Goal: Navigation & Orientation: Find specific page/section

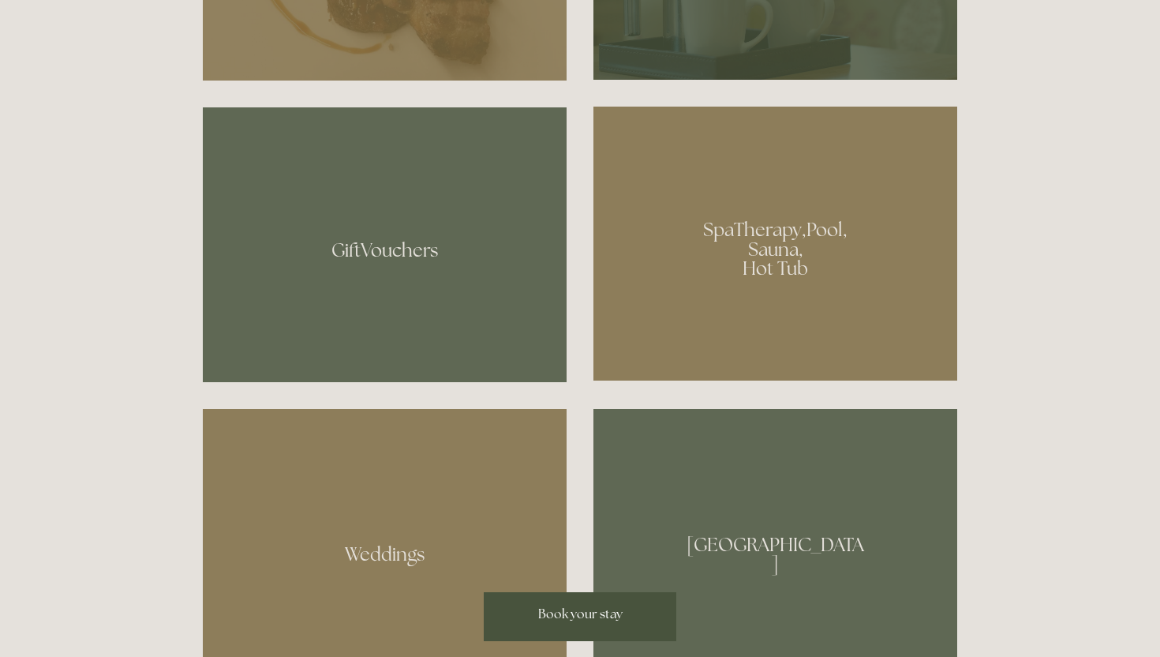
scroll to position [1195, 0]
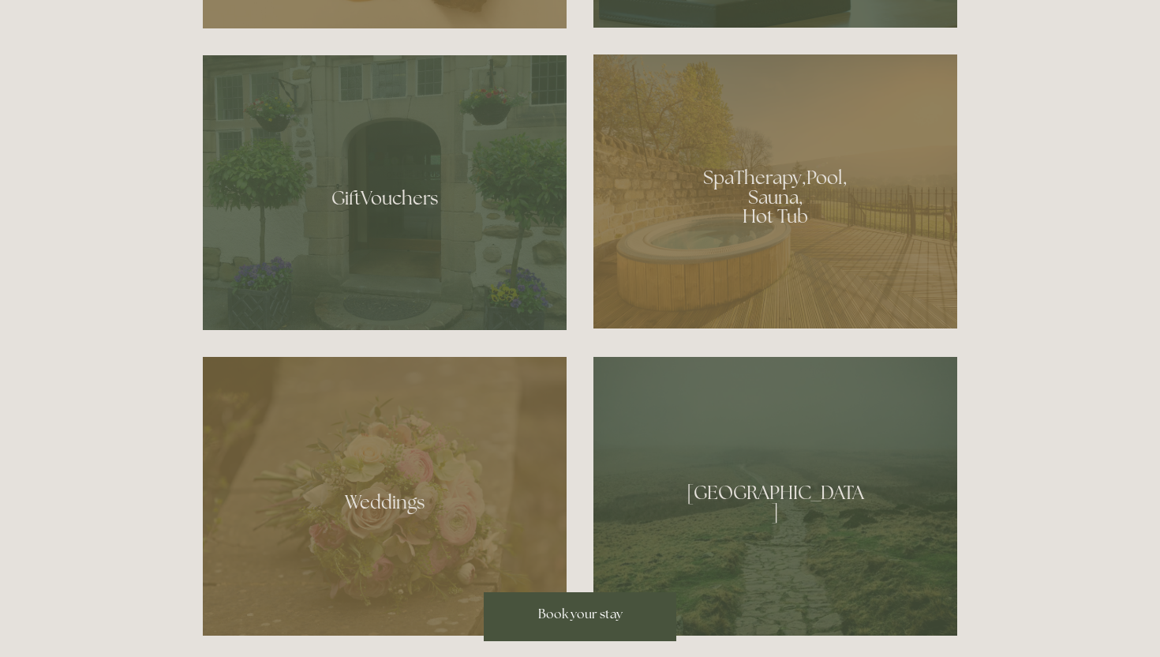
click at [699, 216] on div at bounding box center [776, 191] width 364 height 274
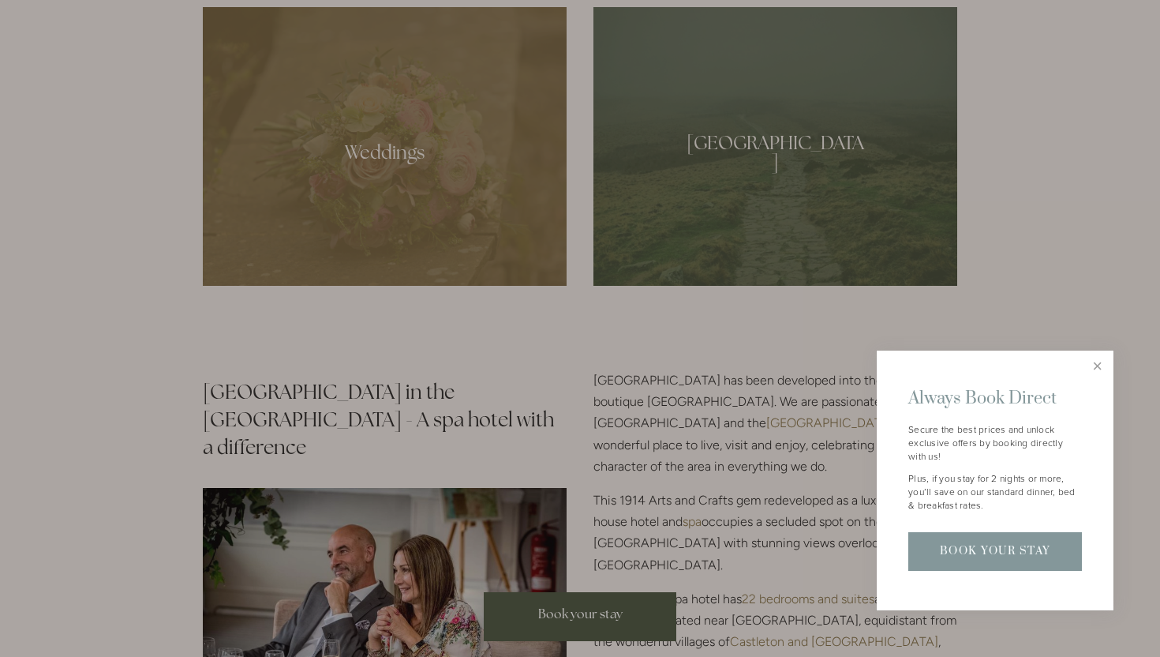
scroll to position [1732, 0]
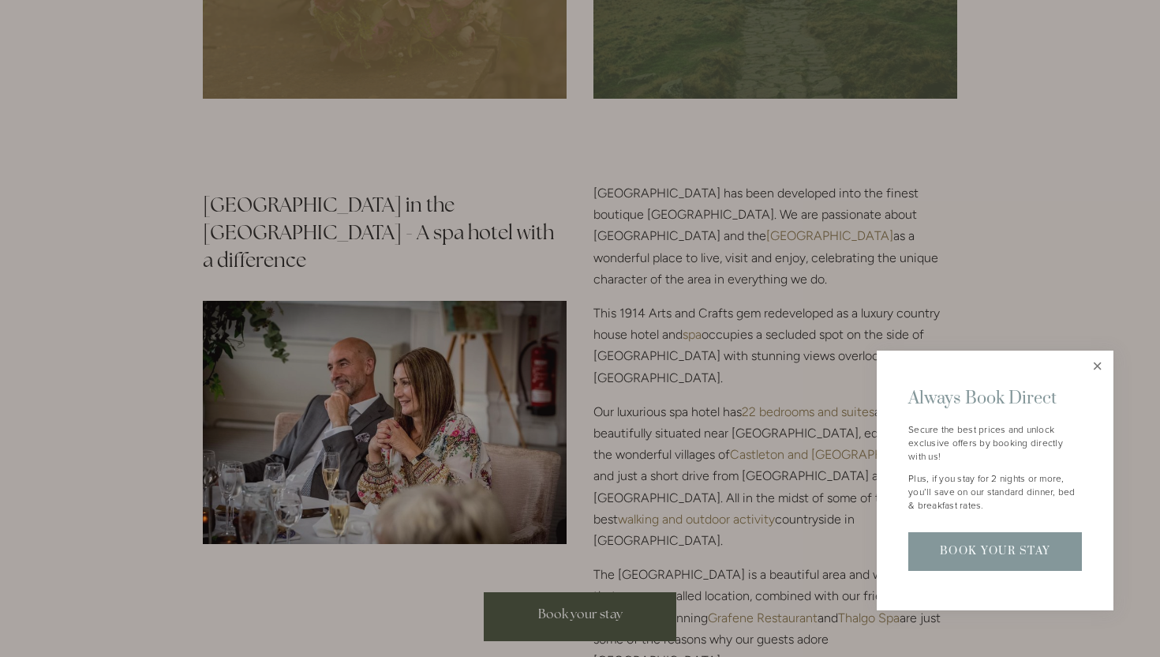
click at [1103, 369] on link "Close" at bounding box center [1098, 367] width 28 height 28
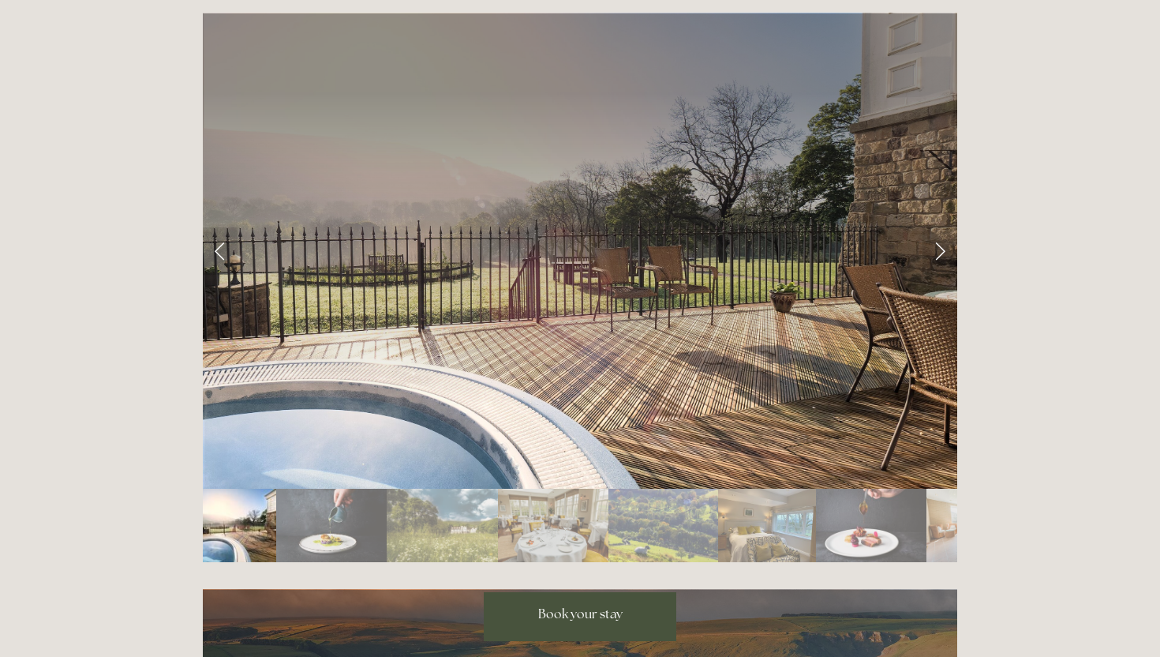
scroll to position [2618, 0]
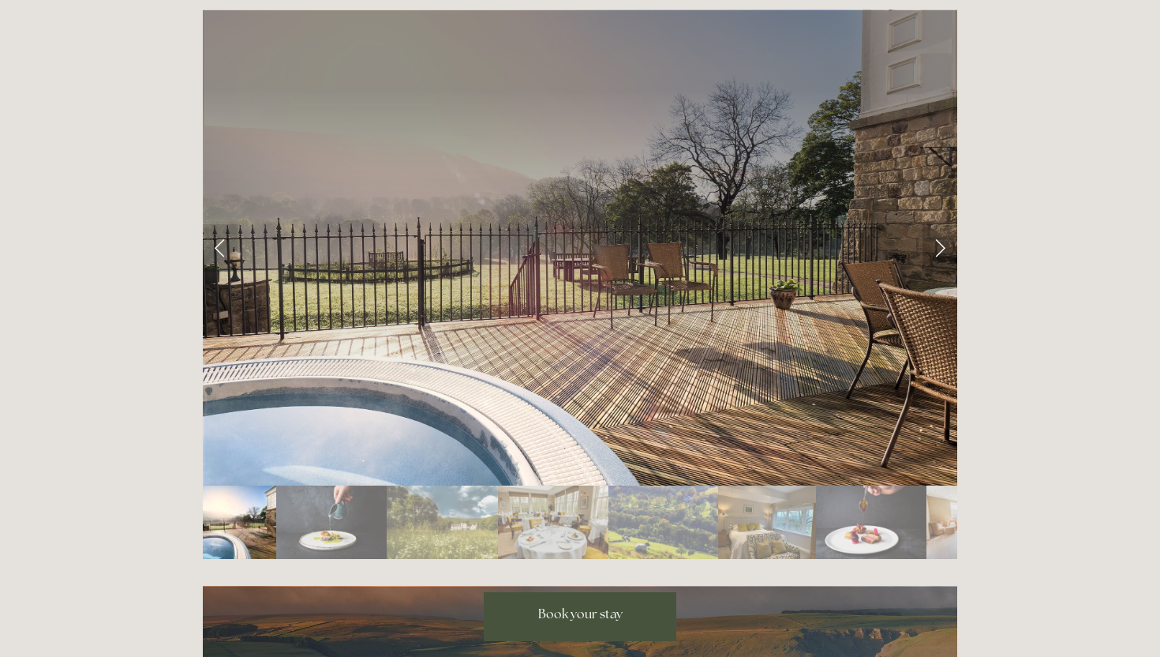
click at [935, 224] on link "Next Slide" at bounding box center [940, 247] width 35 height 47
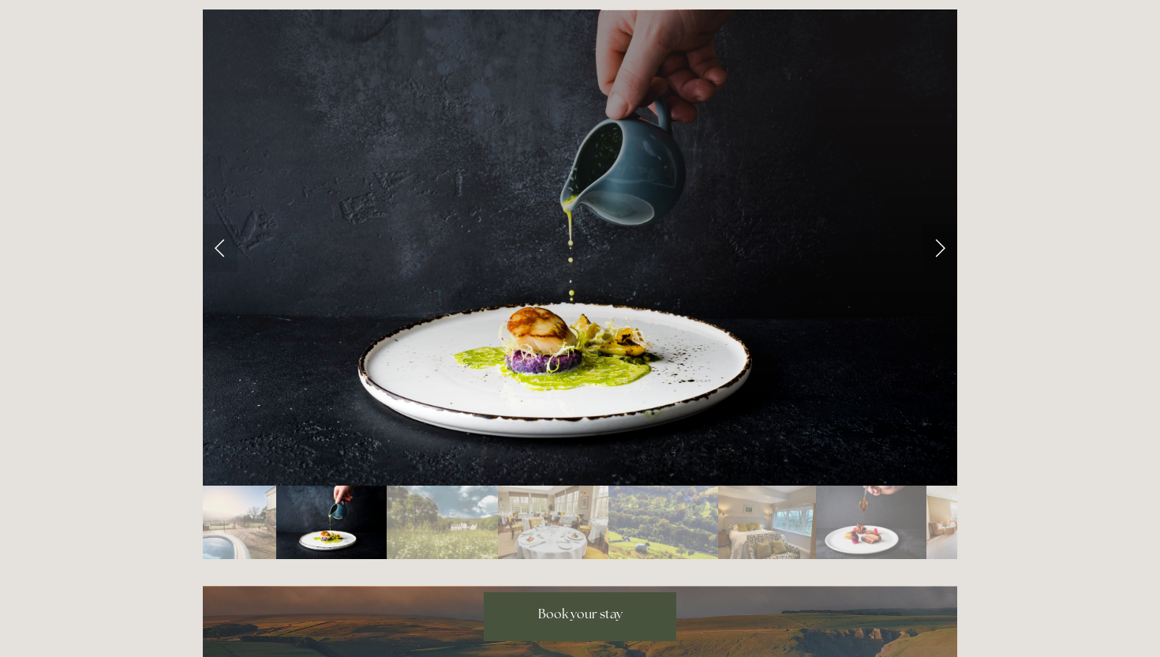
click at [935, 224] on link "Next Slide" at bounding box center [940, 247] width 35 height 47
click at [939, 224] on link "Next Slide" at bounding box center [940, 247] width 35 height 47
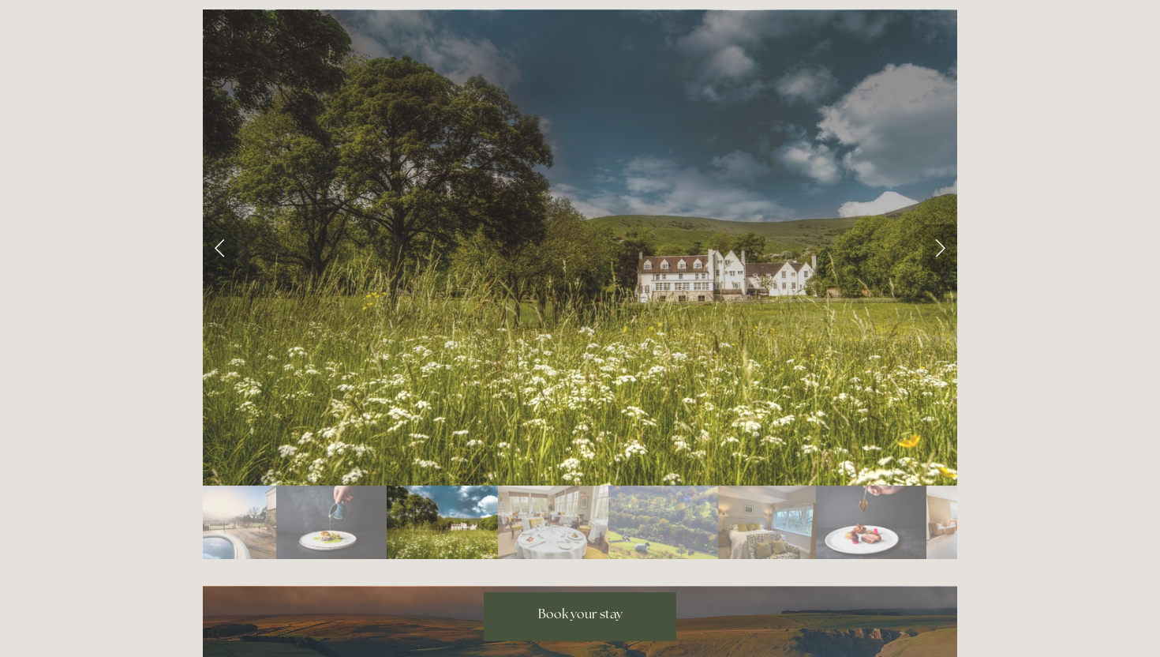
click at [939, 224] on link "Next Slide" at bounding box center [940, 247] width 35 height 47
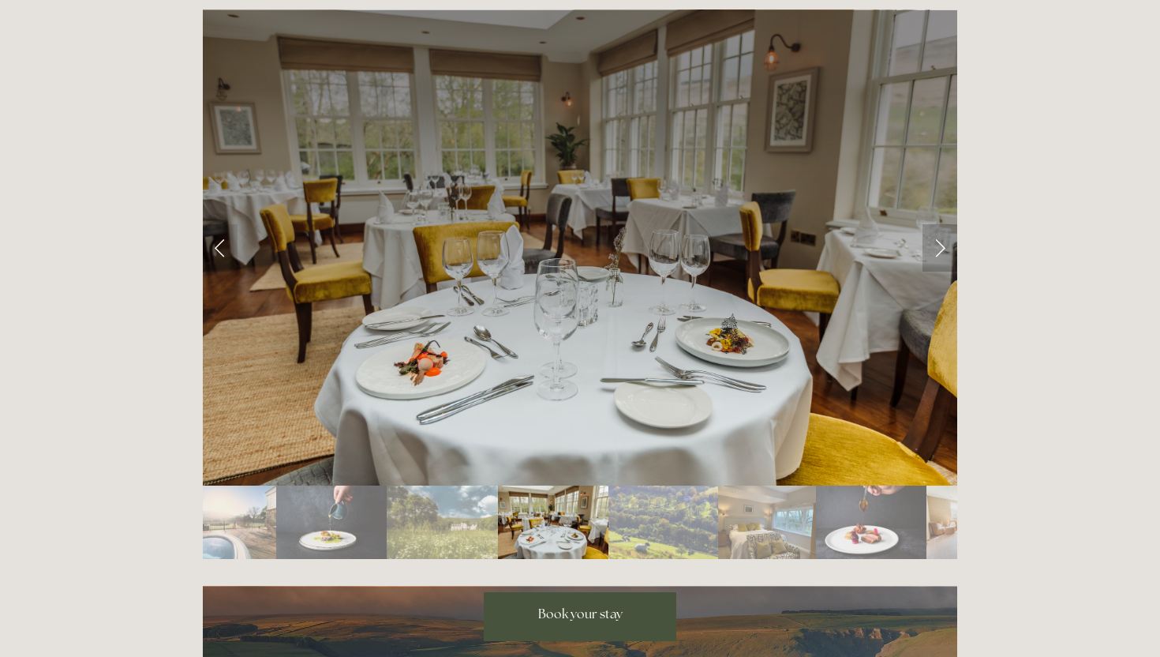
click at [939, 224] on link "Next Slide" at bounding box center [940, 247] width 35 height 47
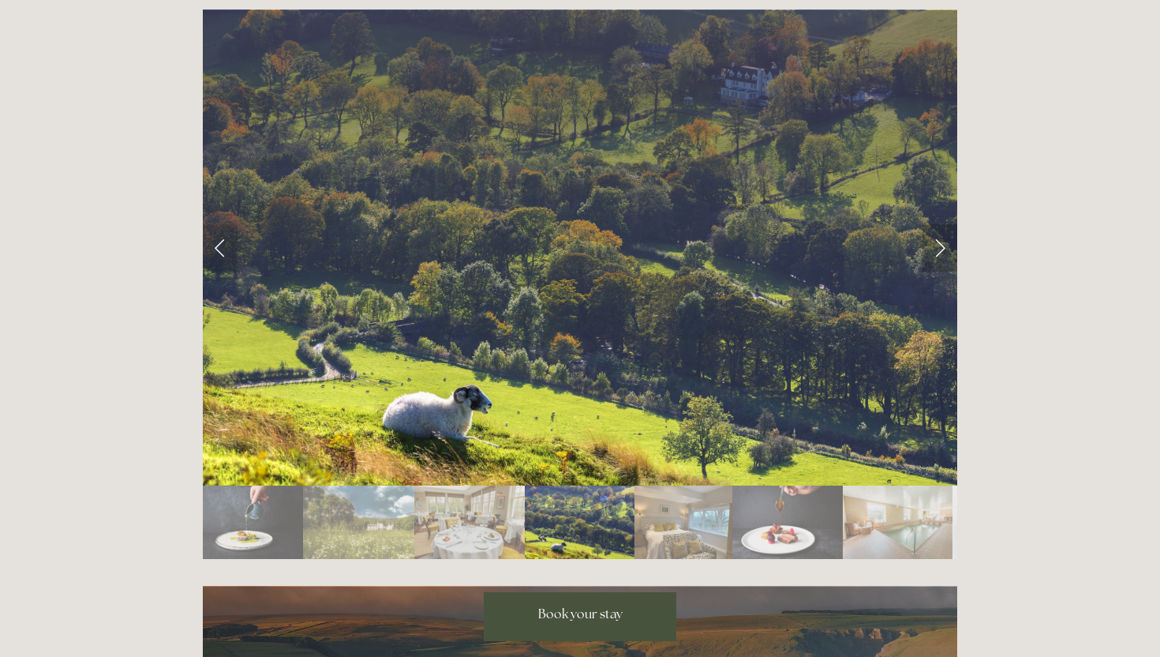
click at [939, 224] on link "Next Slide" at bounding box center [940, 247] width 35 height 47
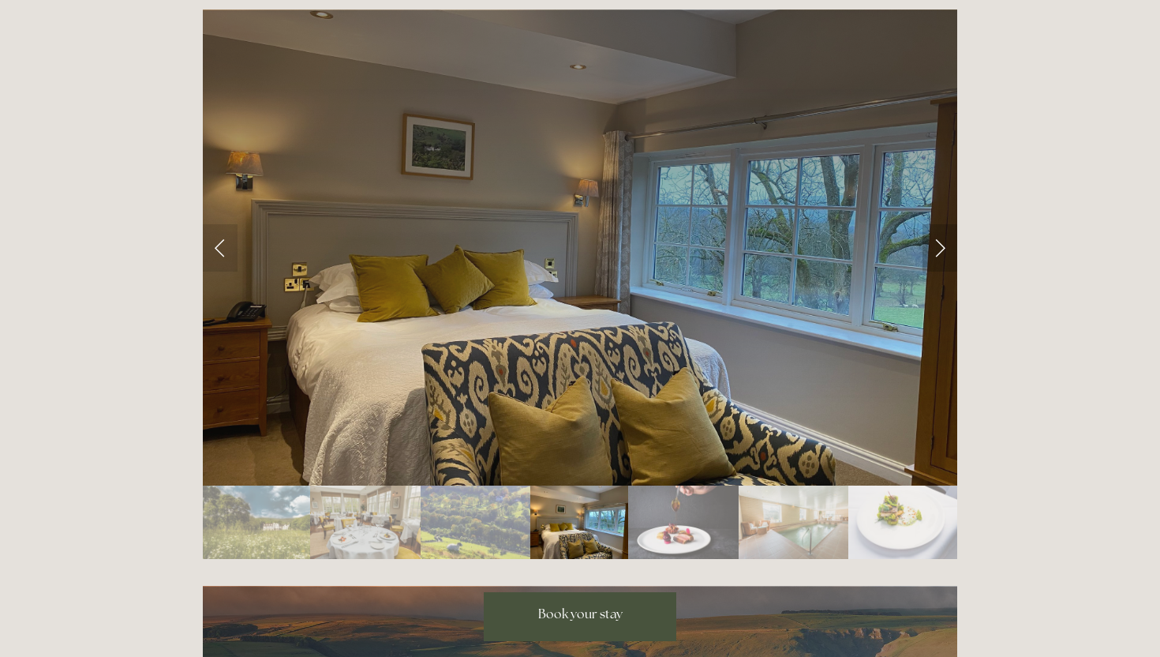
click at [939, 224] on link "Next Slide" at bounding box center [940, 247] width 35 height 47
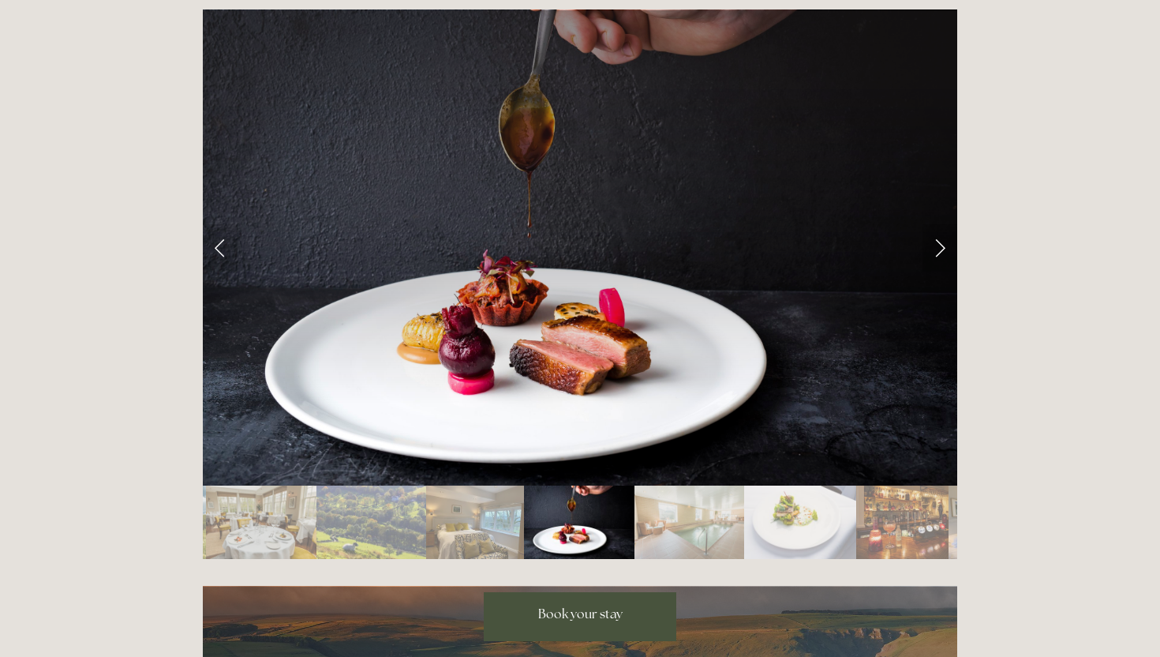
click at [939, 224] on link "Next Slide" at bounding box center [940, 247] width 35 height 47
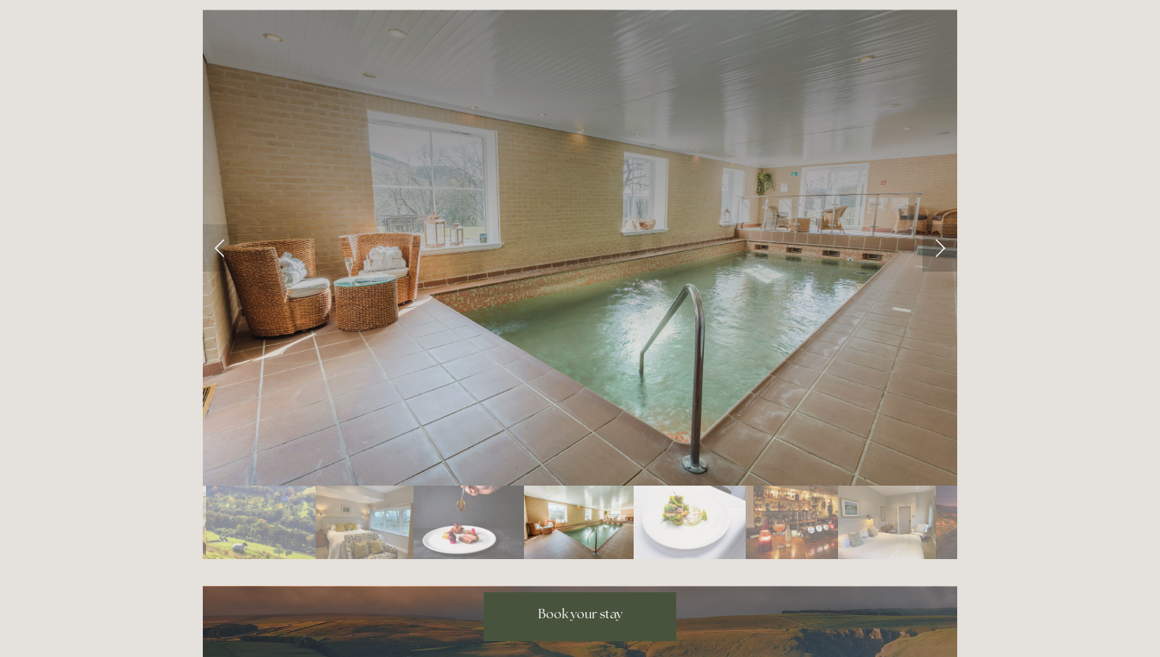
click at [939, 224] on link "Next Slide" at bounding box center [940, 247] width 35 height 47
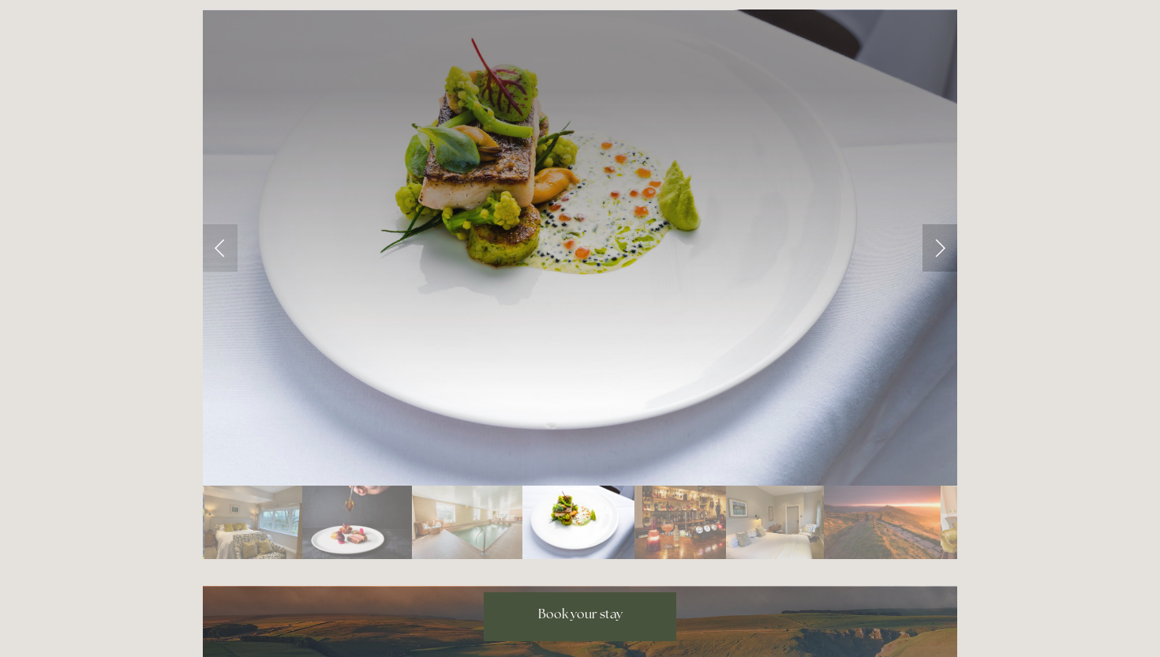
click at [939, 224] on link "Next Slide" at bounding box center [940, 247] width 35 height 47
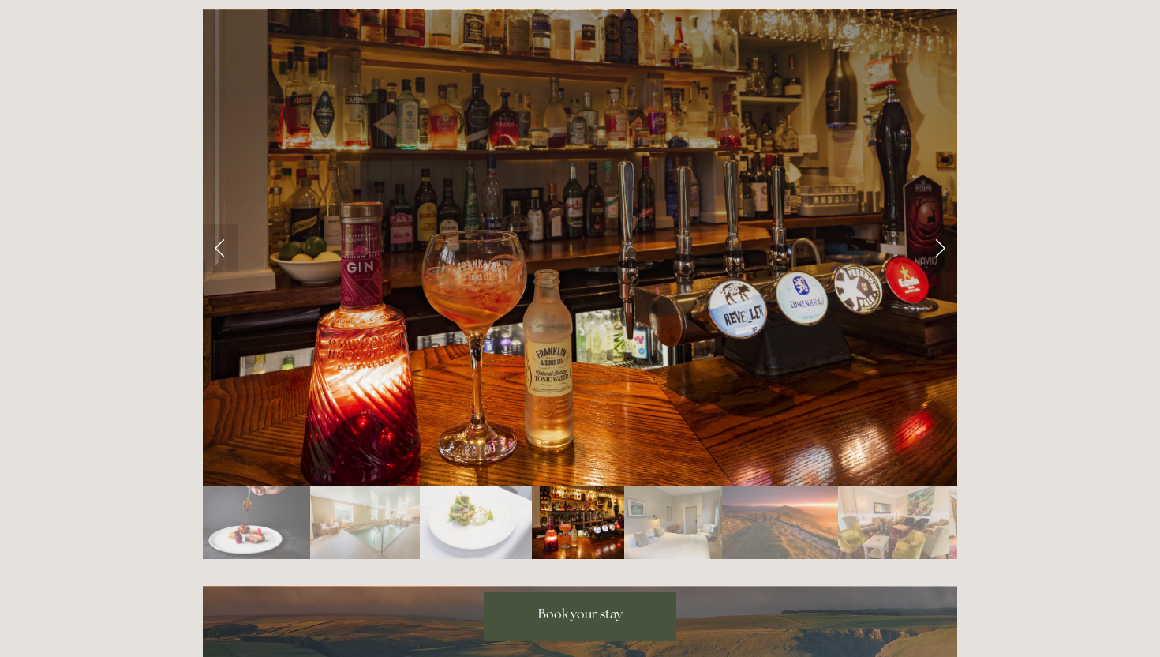
click at [939, 224] on link "Next Slide" at bounding box center [940, 247] width 35 height 47
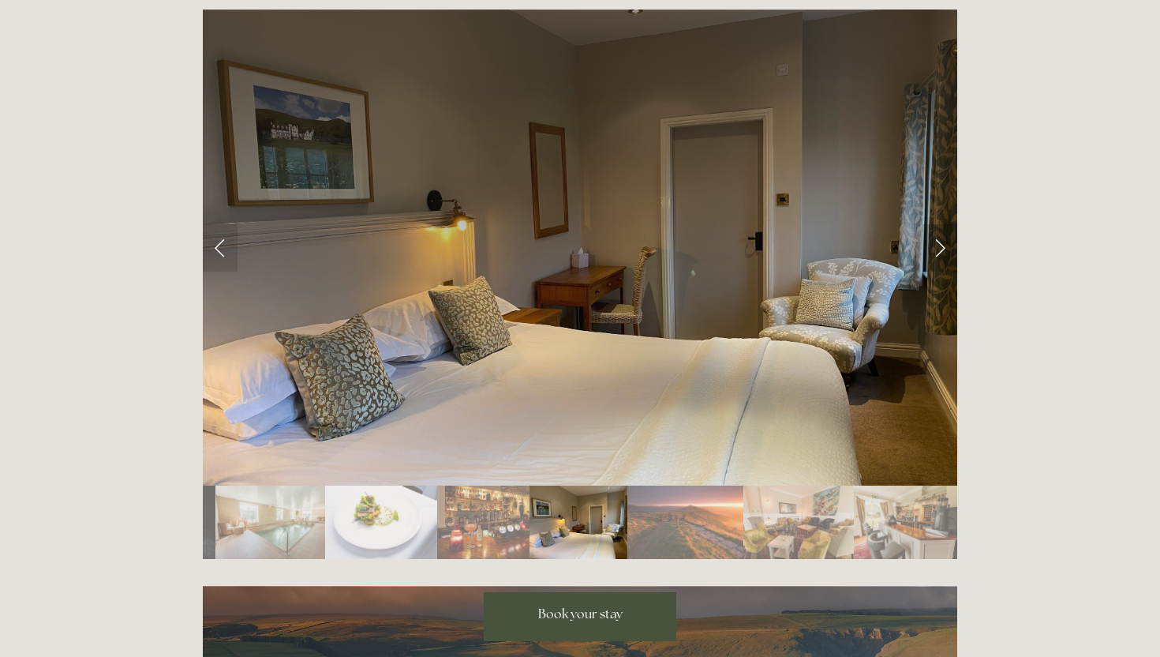
click at [939, 224] on link "Next Slide" at bounding box center [940, 247] width 35 height 47
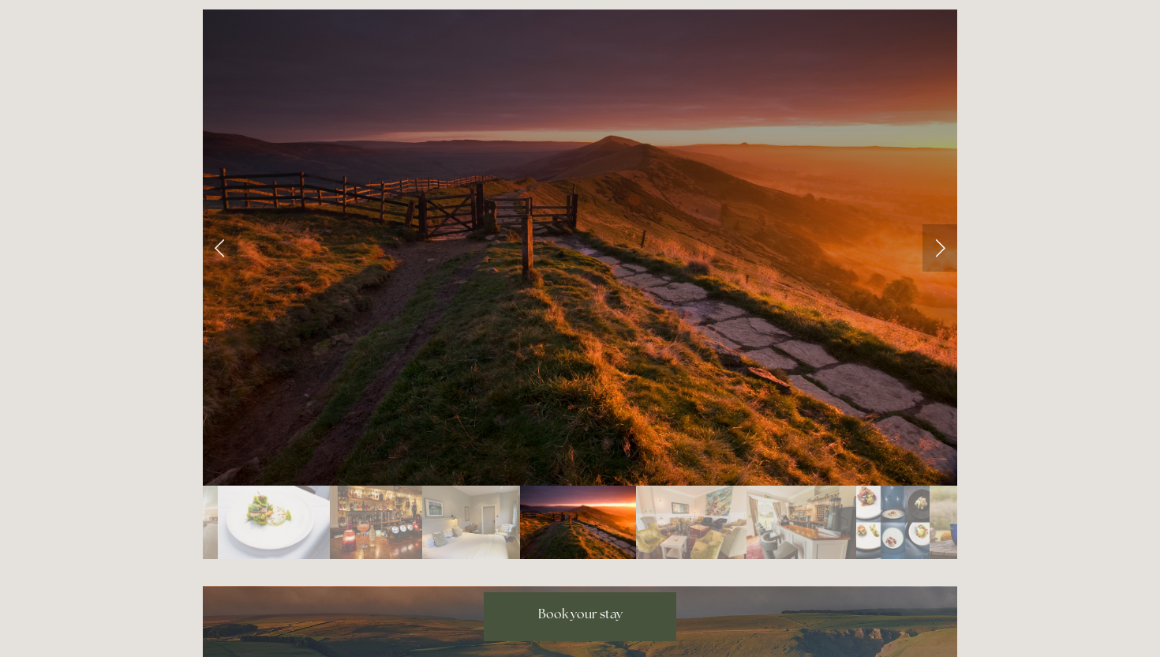
click at [939, 224] on link "Next Slide" at bounding box center [940, 247] width 35 height 47
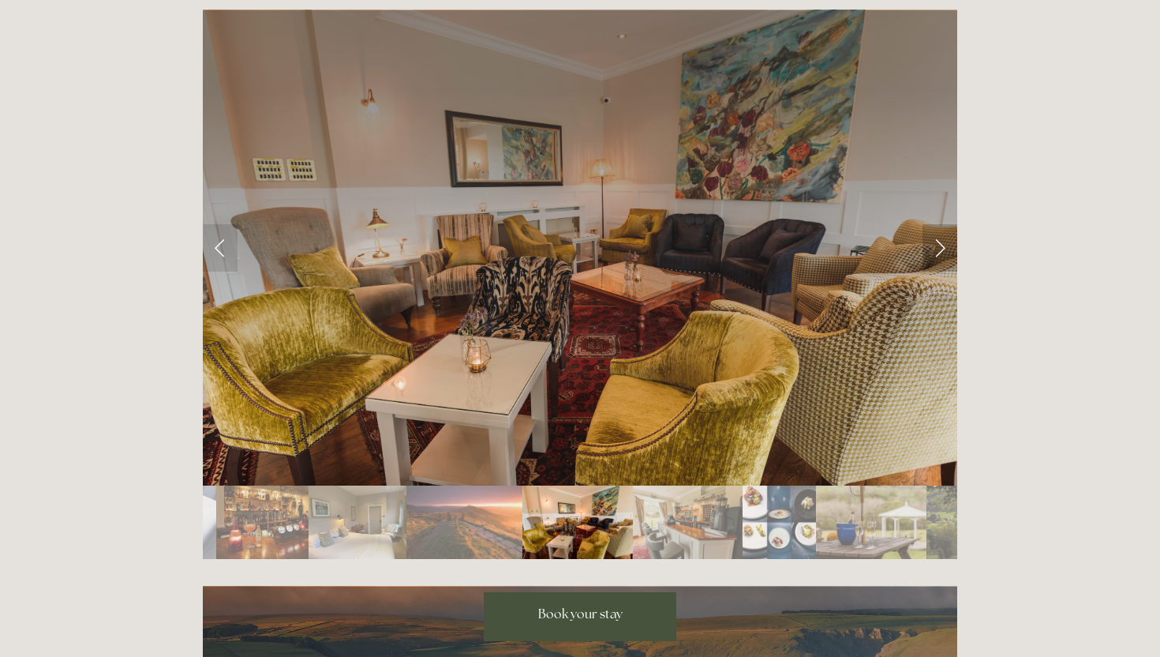
click at [939, 224] on link "Next Slide" at bounding box center [940, 247] width 35 height 47
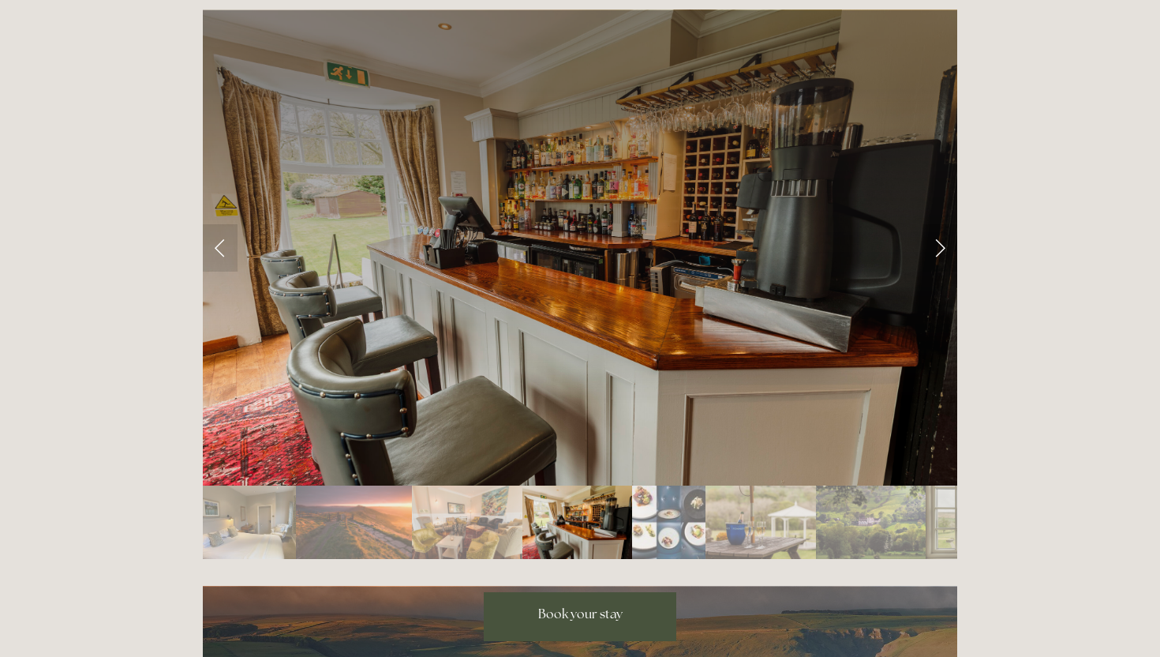
click at [939, 224] on link "Next Slide" at bounding box center [940, 247] width 35 height 47
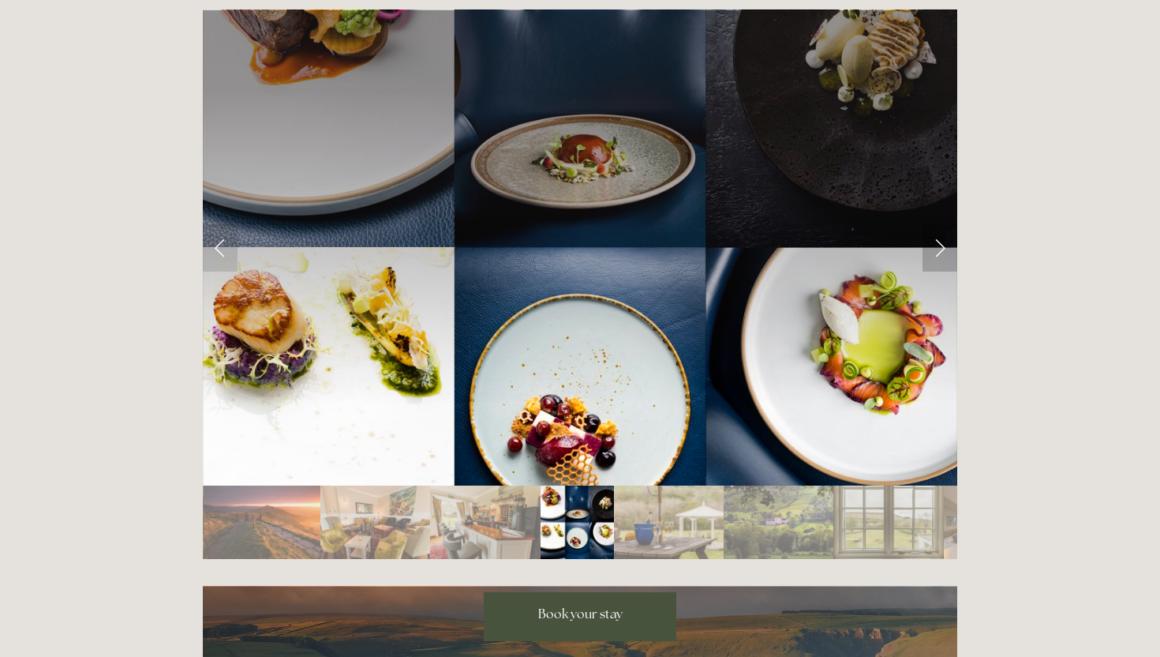
click at [939, 224] on link "Next Slide" at bounding box center [940, 247] width 35 height 47
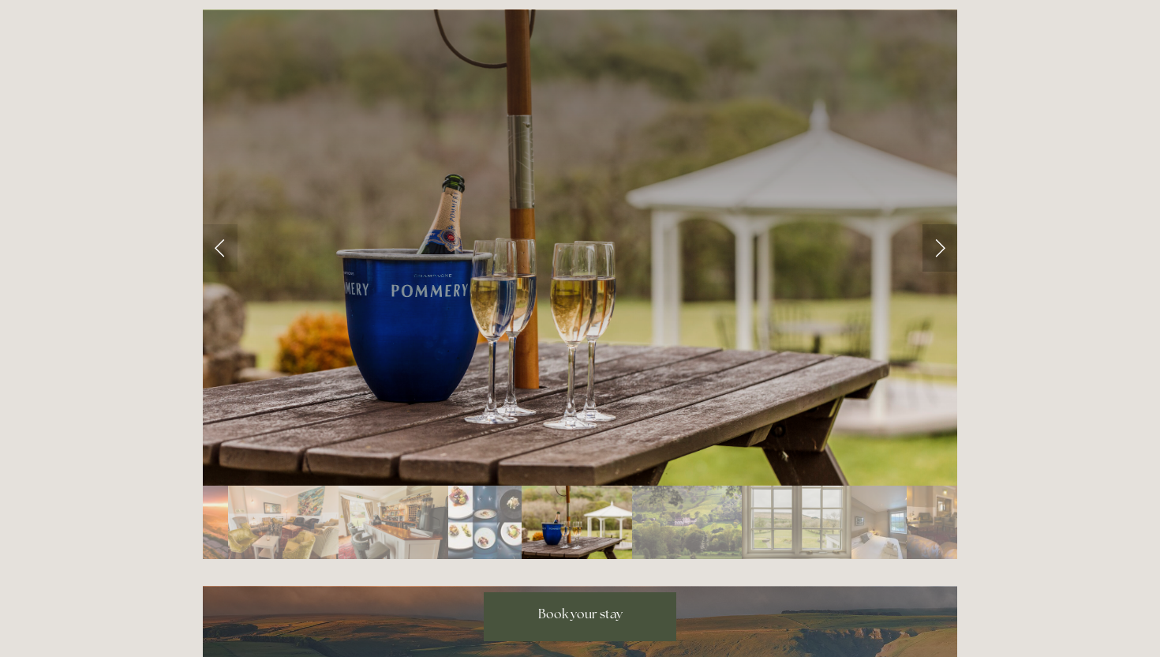
click at [939, 224] on link "Next Slide" at bounding box center [940, 247] width 35 height 47
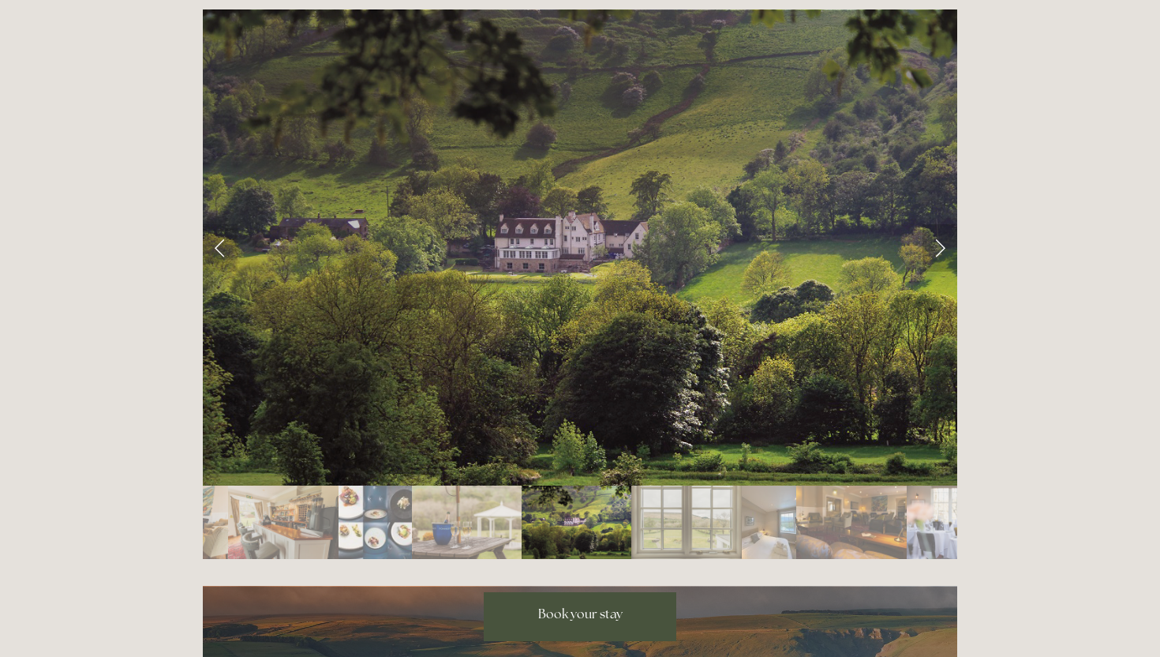
click at [939, 224] on link "Next Slide" at bounding box center [940, 247] width 35 height 47
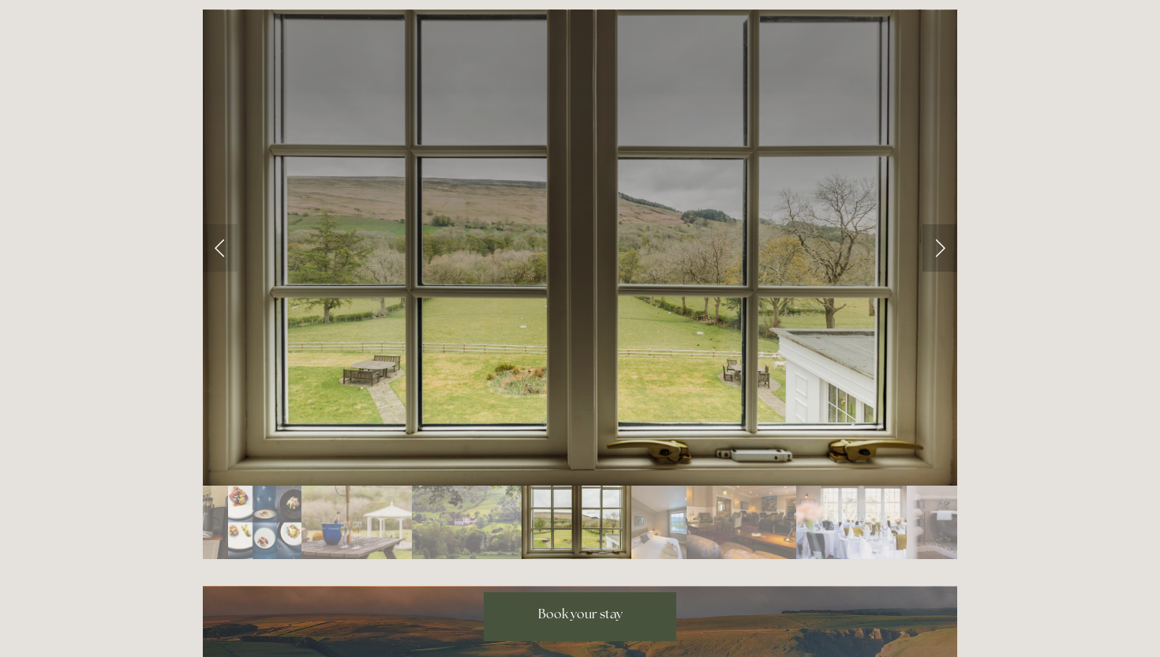
click at [939, 224] on link "Next Slide" at bounding box center [940, 247] width 35 height 47
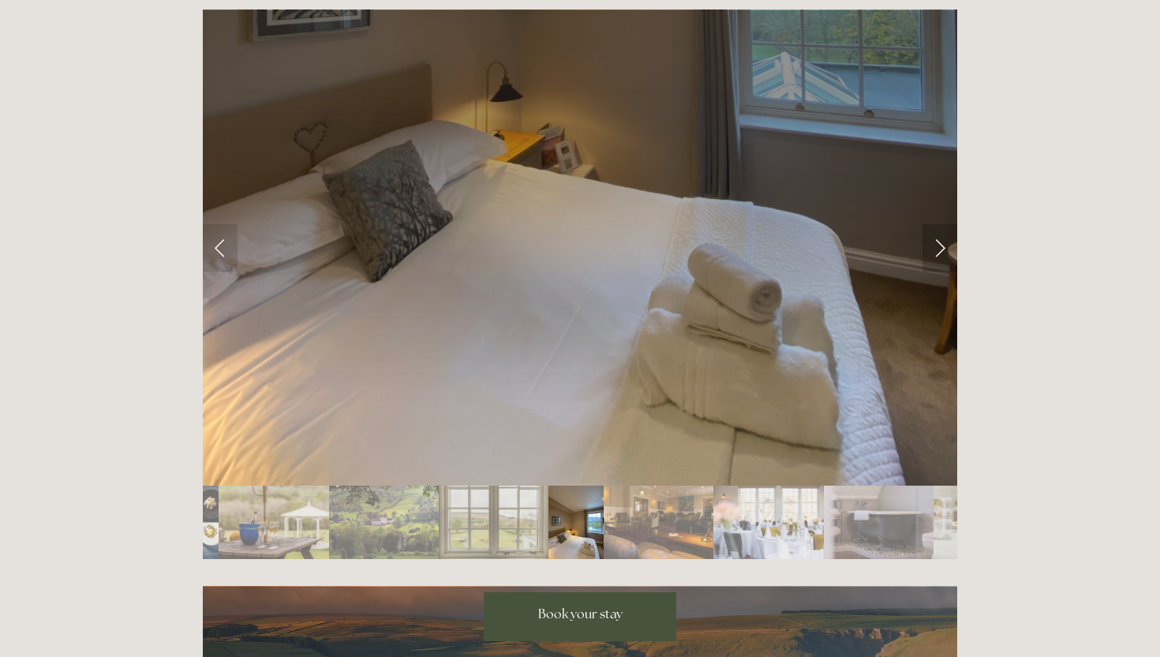
click at [939, 224] on link "Next Slide" at bounding box center [940, 247] width 35 height 47
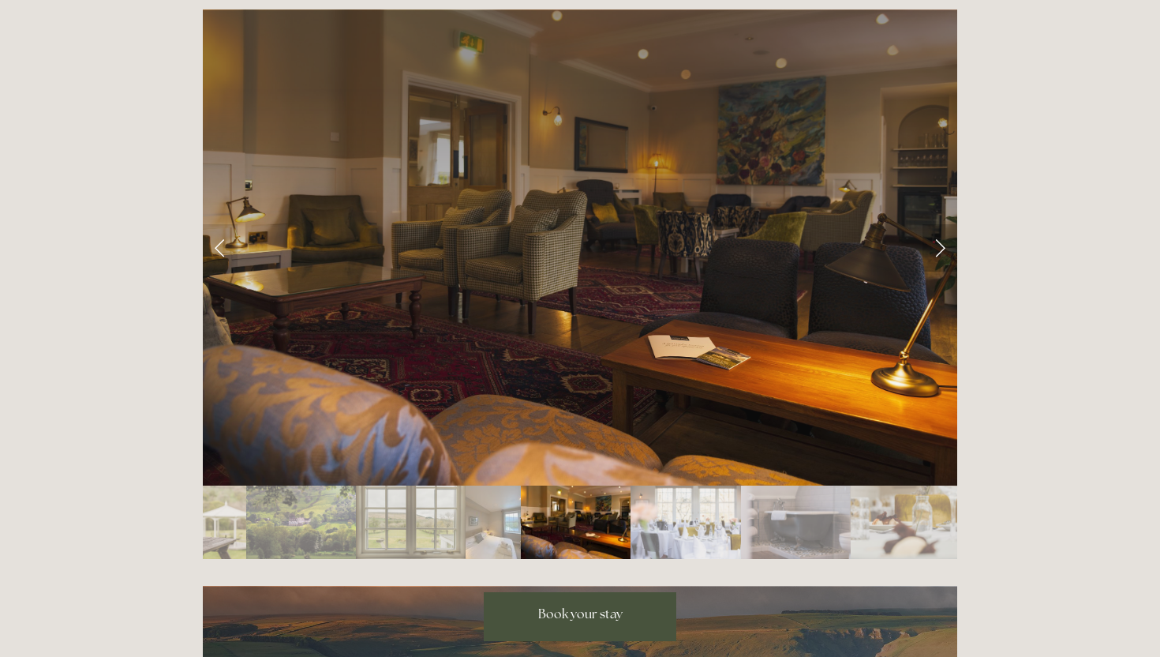
click at [939, 224] on link "Next Slide" at bounding box center [940, 247] width 35 height 47
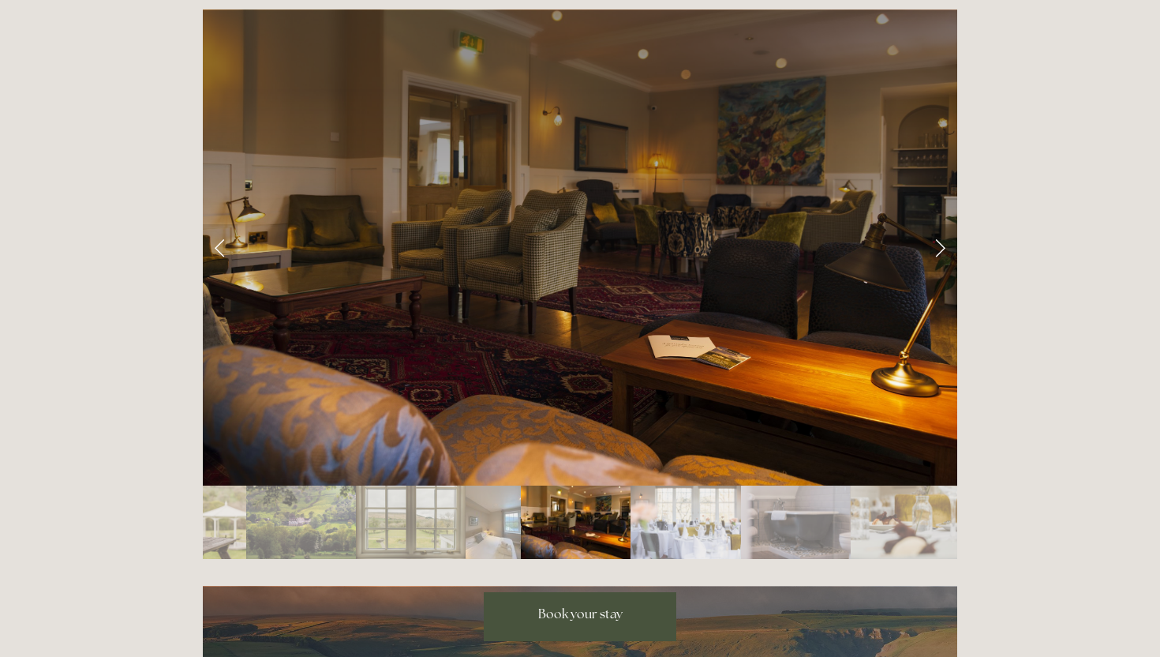
click at [939, 224] on link "Next Slide" at bounding box center [940, 247] width 35 height 47
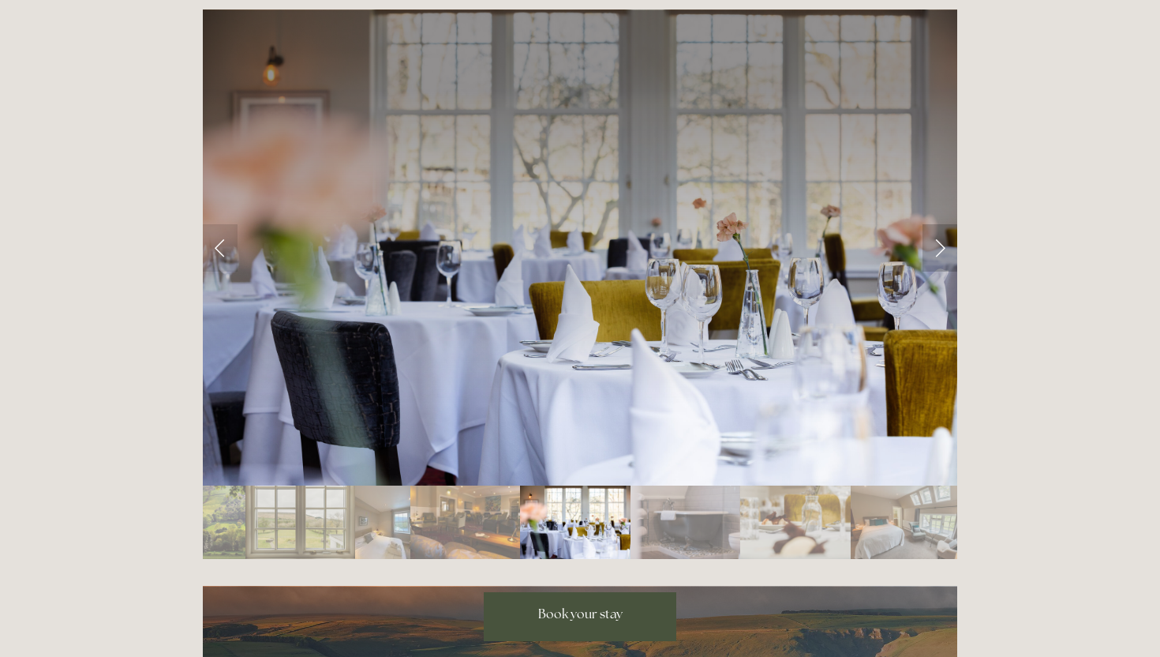
click at [939, 224] on link "Next Slide" at bounding box center [940, 247] width 35 height 47
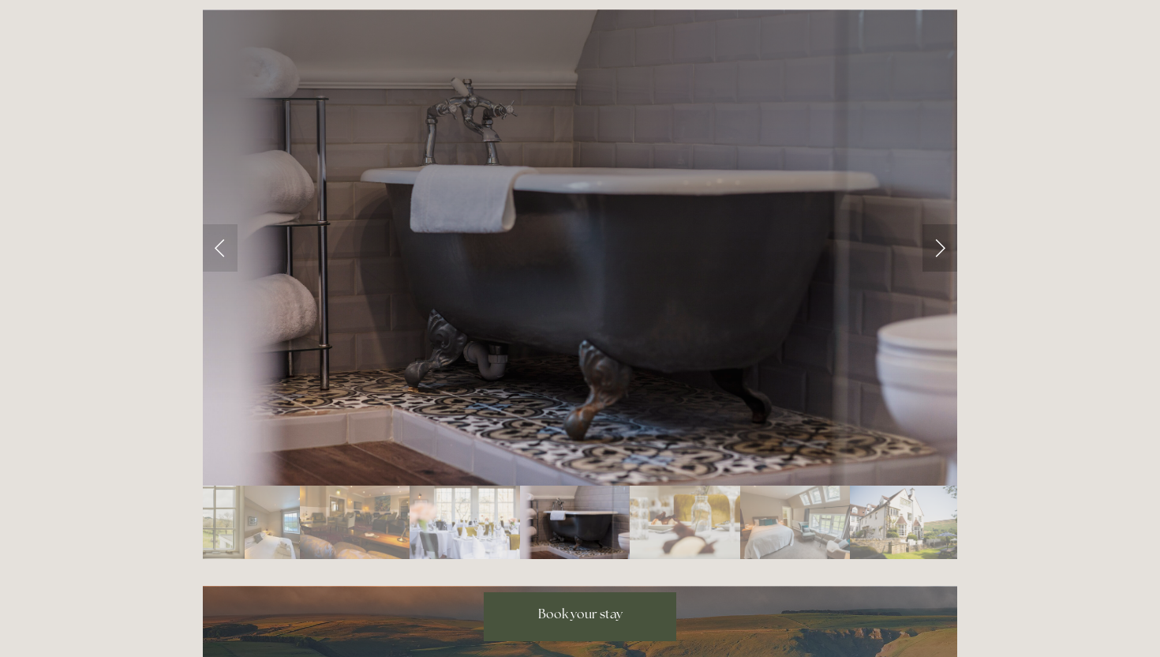
click at [939, 224] on link "Next Slide" at bounding box center [940, 247] width 35 height 47
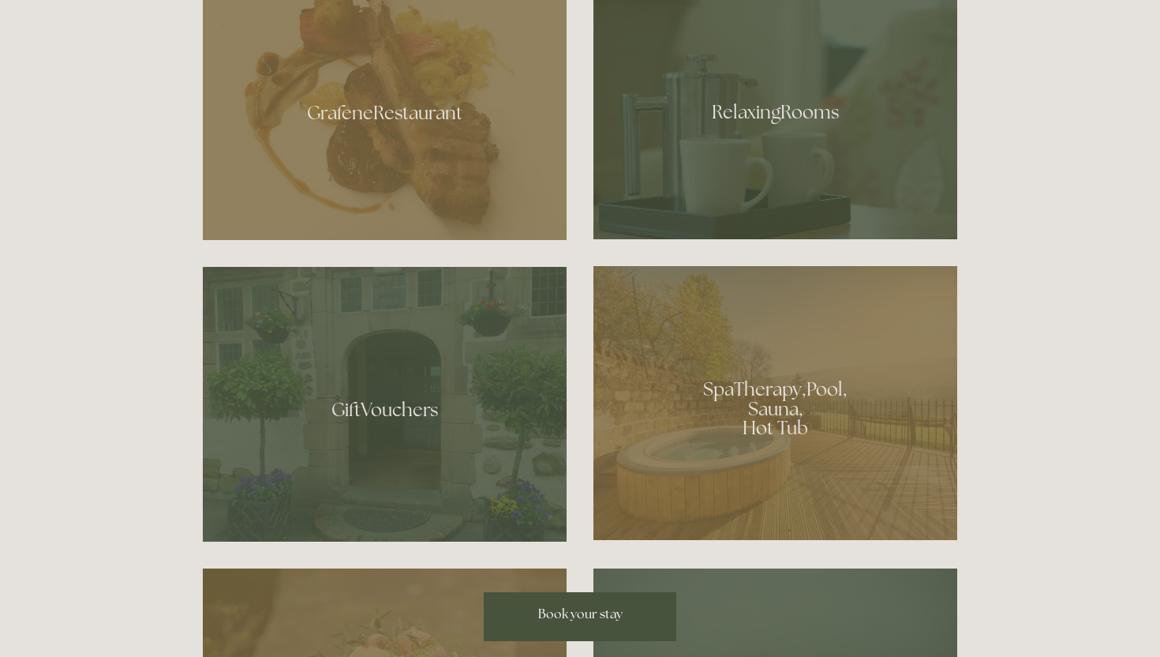
scroll to position [981, 0]
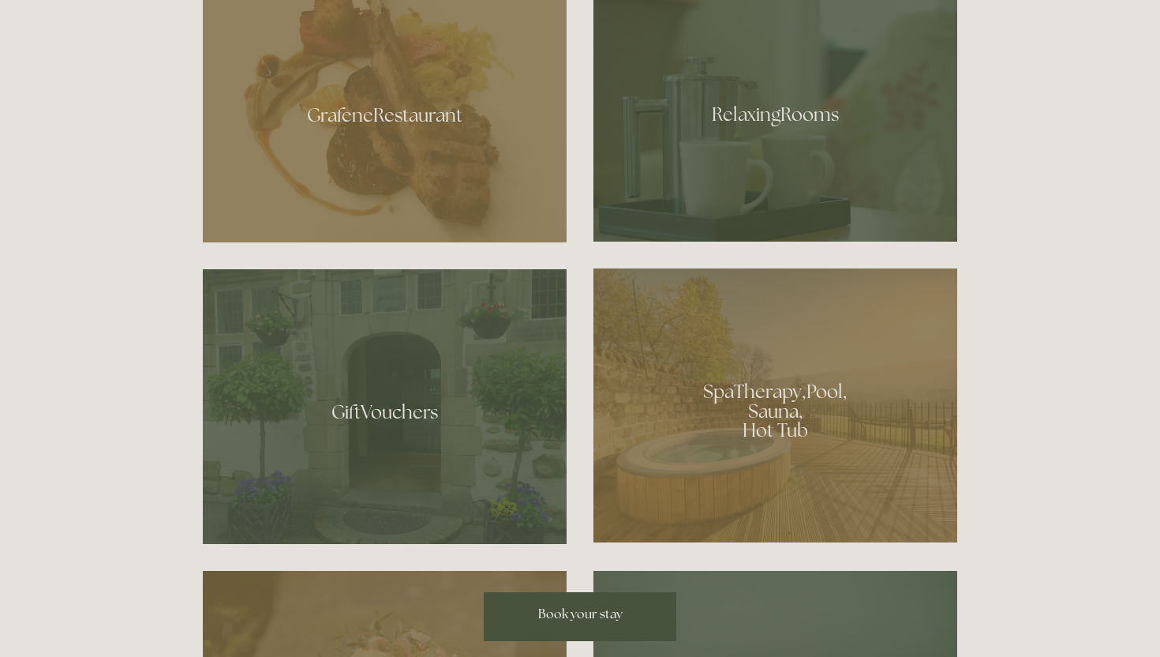
click at [412, 202] on div at bounding box center [385, 109] width 364 height 266
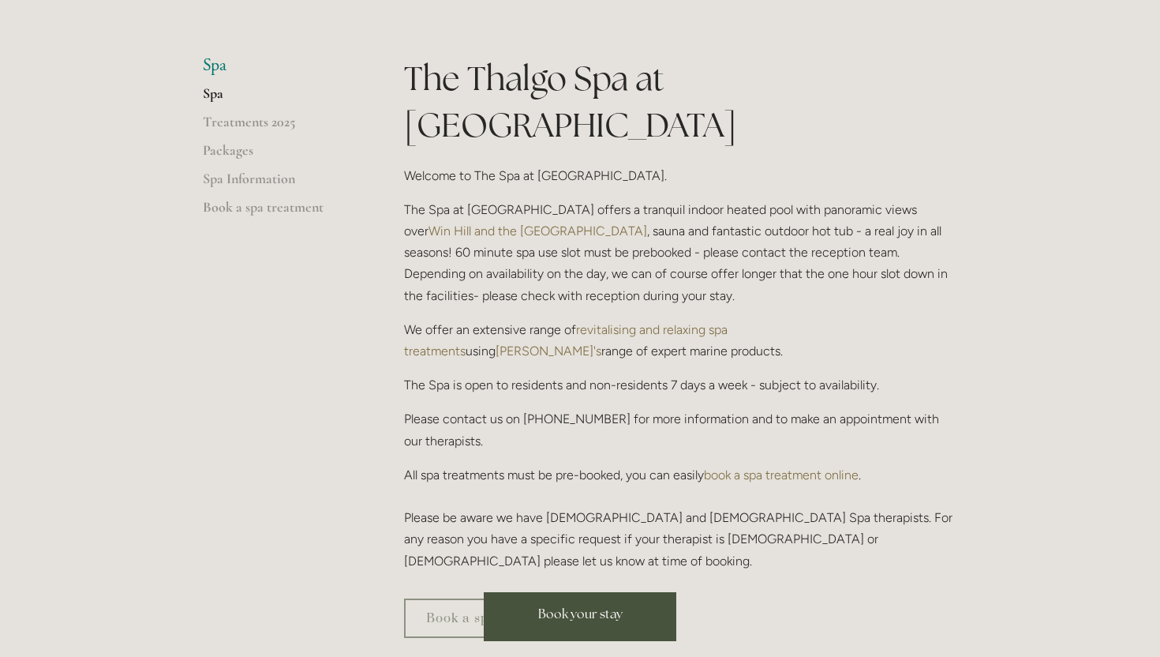
scroll to position [343, 0]
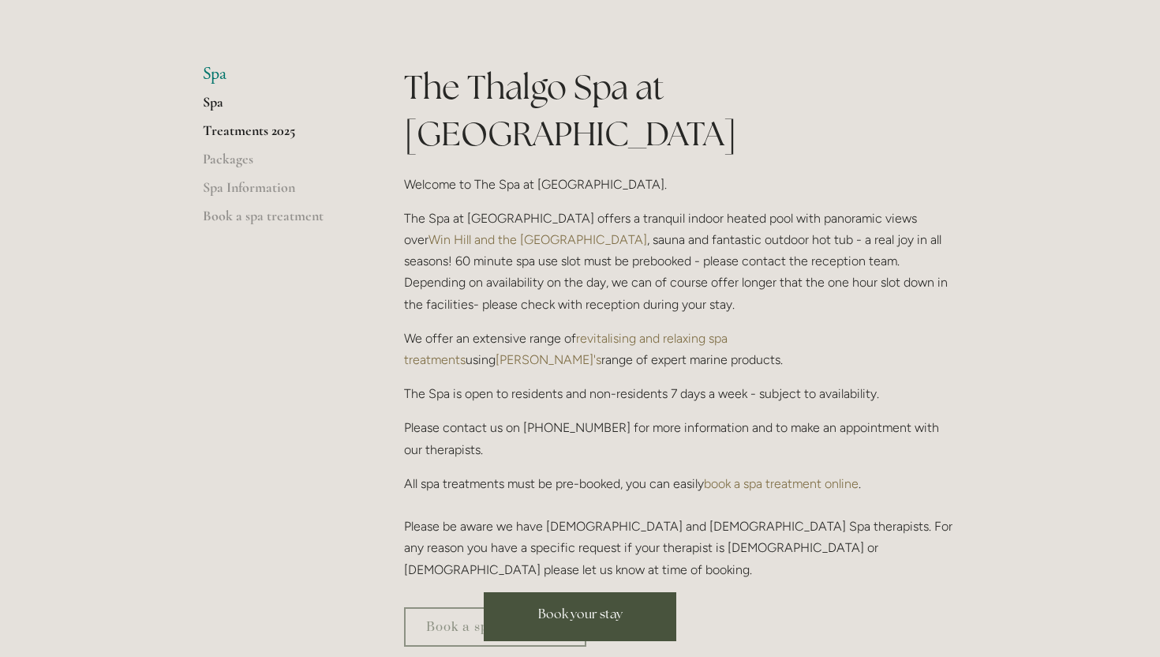
click at [245, 133] on link "Treatments 2025" at bounding box center [278, 136] width 151 height 28
click at [265, 158] on link "Packages" at bounding box center [278, 164] width 151 height 28
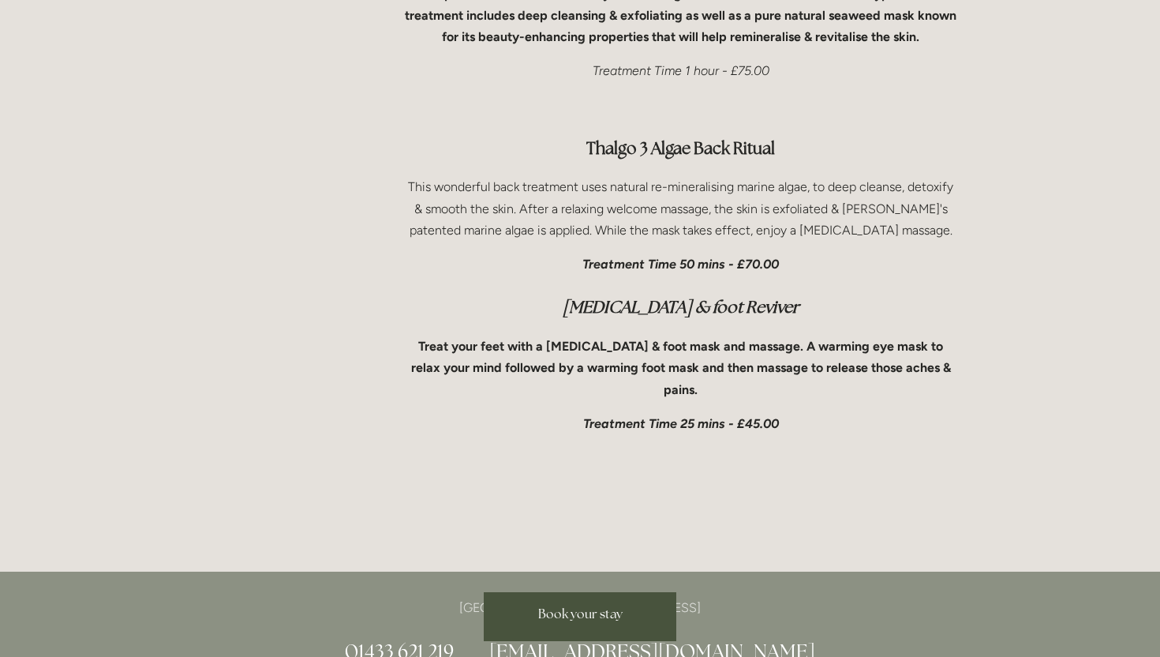
scroll to position [5338, 0]
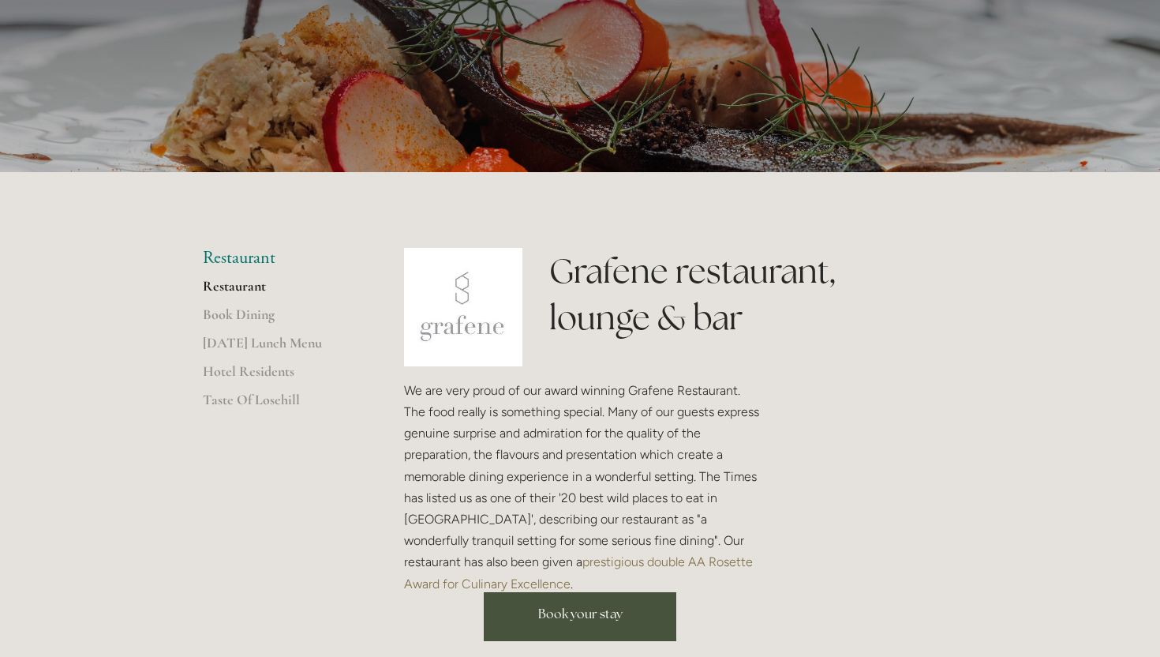
scroll to position [176, 0]
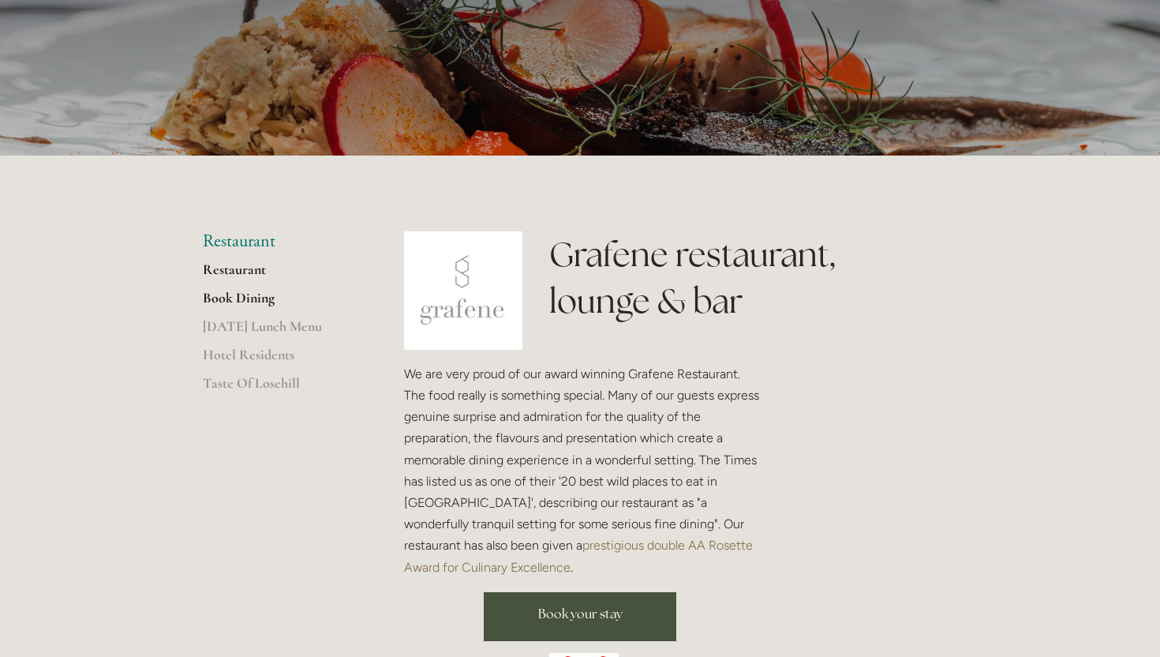
click at [230, 294] on link "Book Dining" at bounding box center [278, 303] width 151 height 28
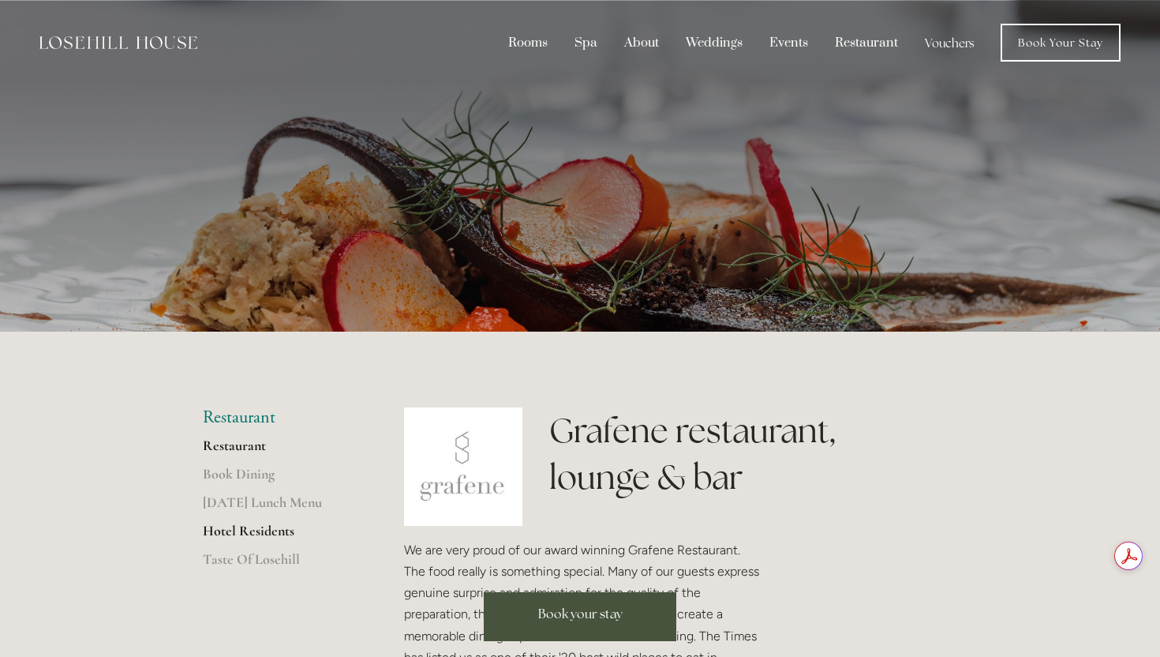
click at [260, 526] on link "Hotel Residents" at bounding box center [278, 536] width 151 height 28
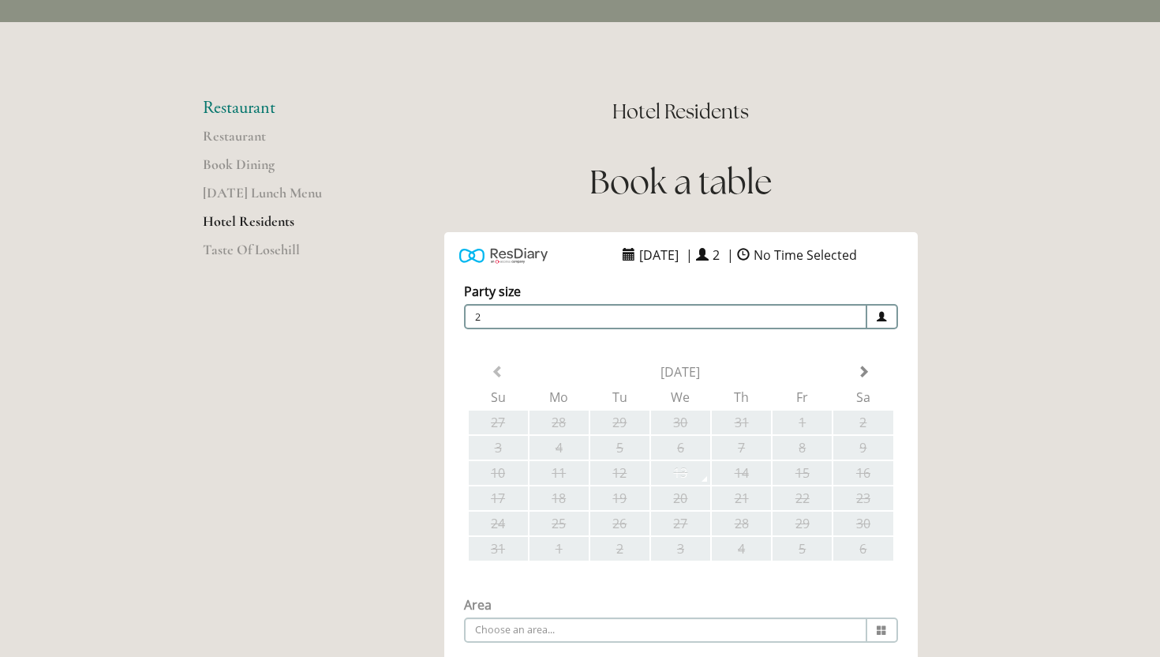
scroll to position [65, 0]
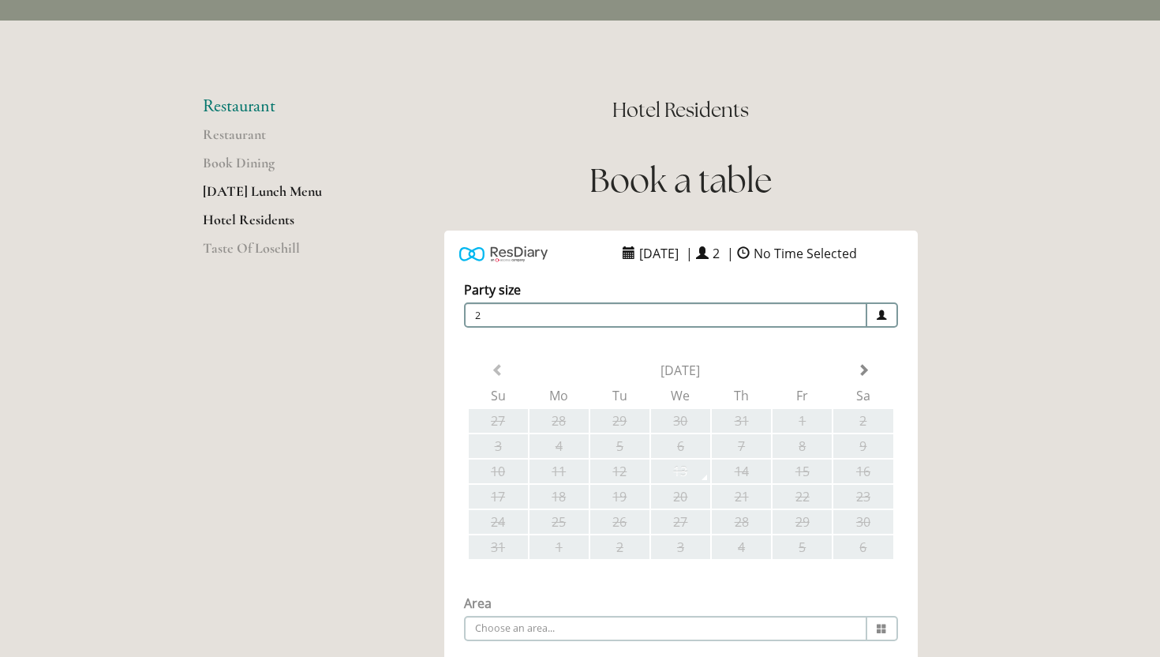
click at [241, 191] on link "[DATE] Lunch Menu" at bounding box center [278, 196] width 151 height 28
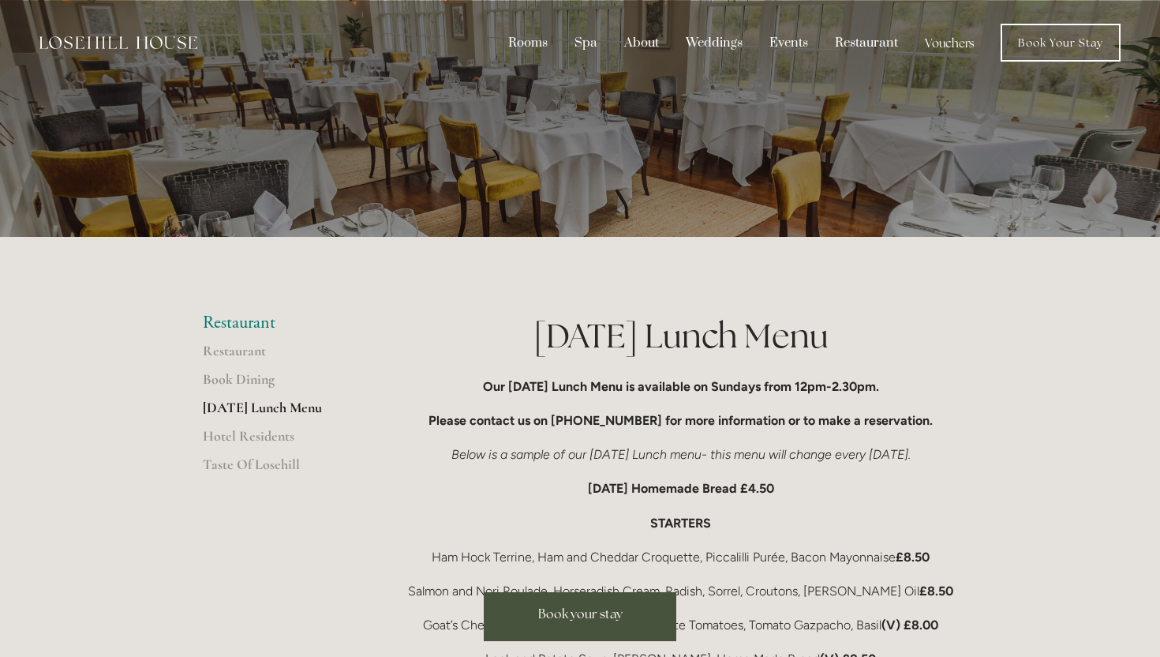
click at [108, 39] on img at bounding box center [118, 42] width 158 height 13
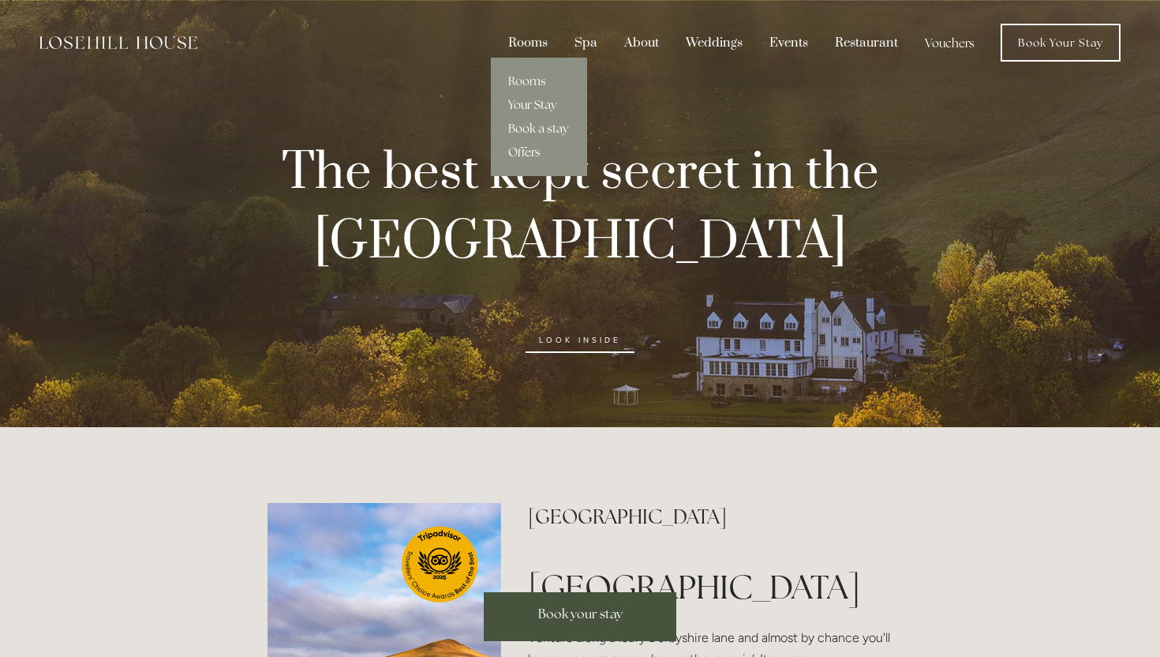
click at [522, 153] on link "Offers" at bounding box center [539, 153] width 96 height 24
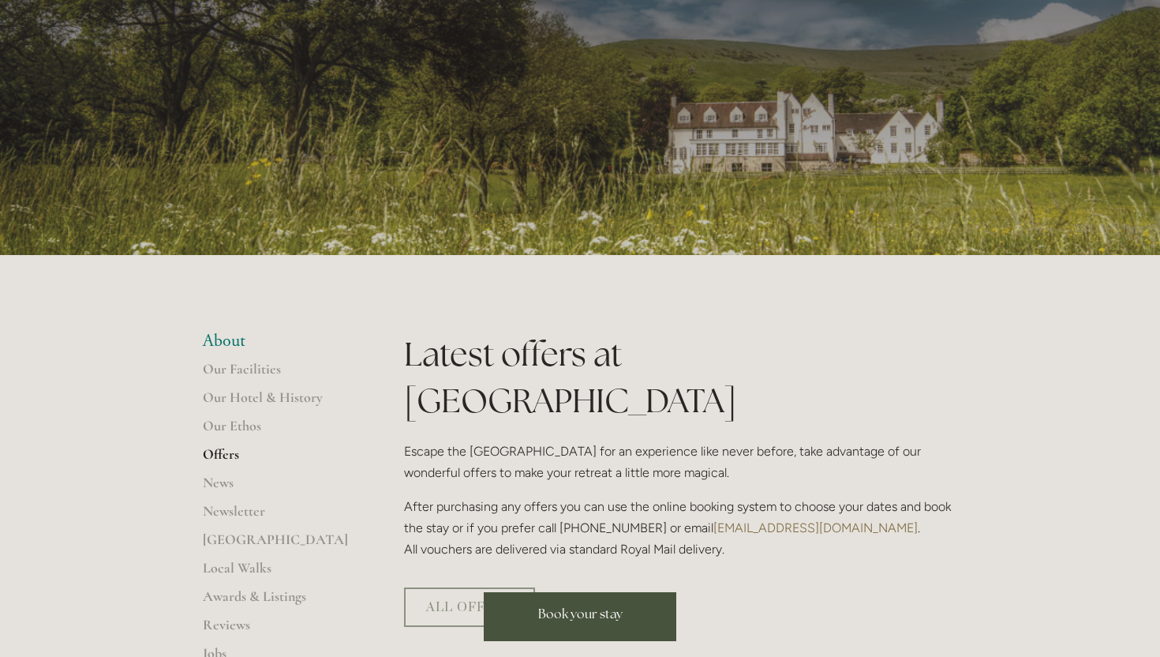
scroll to position [118, 0]
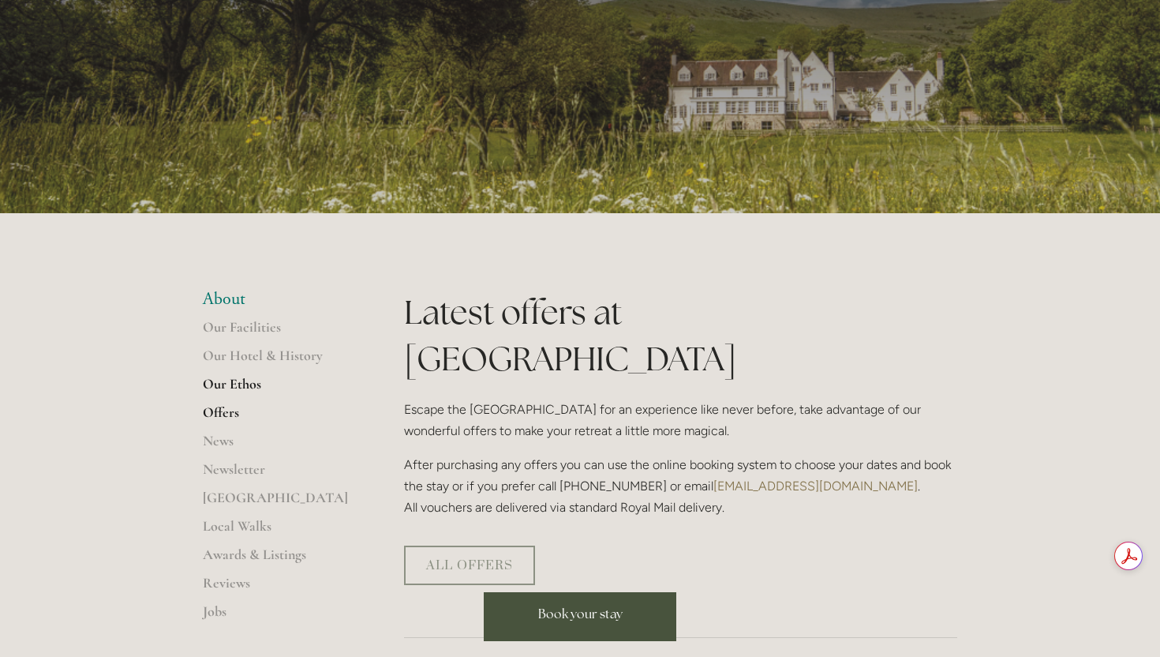
click at [244, 380] on link "Our Ethos" at bounding box center [278, 389] width 151 height 28
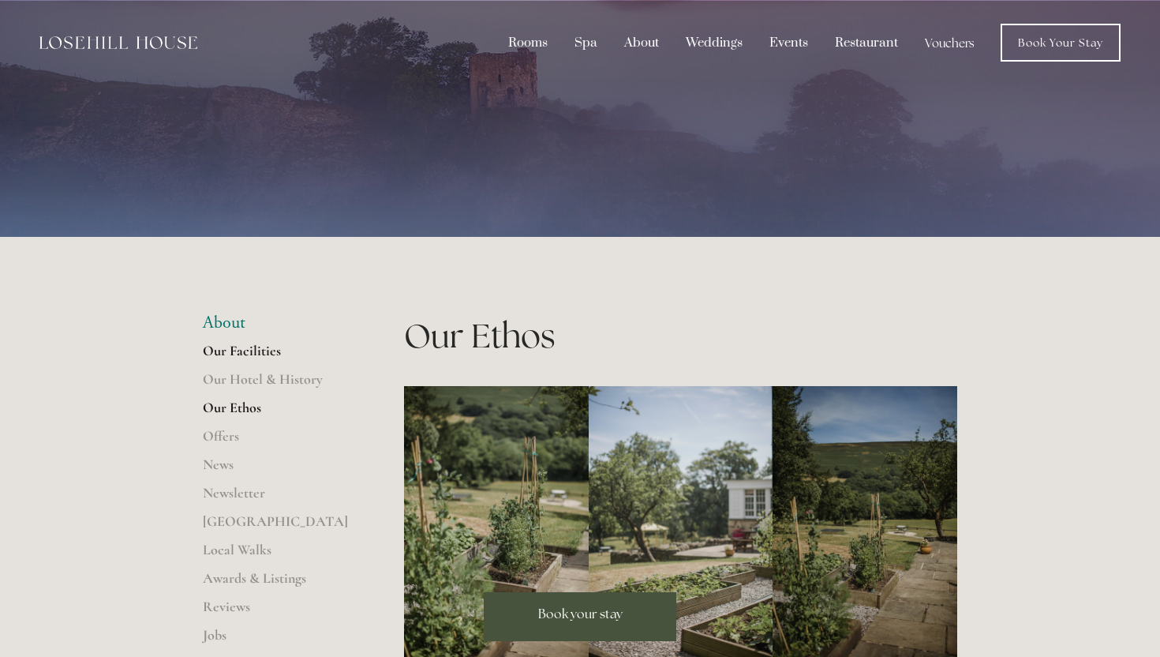
click at [250, 344] on link "Our Facilities" at bounding box center [278, 356] width 151 height 28
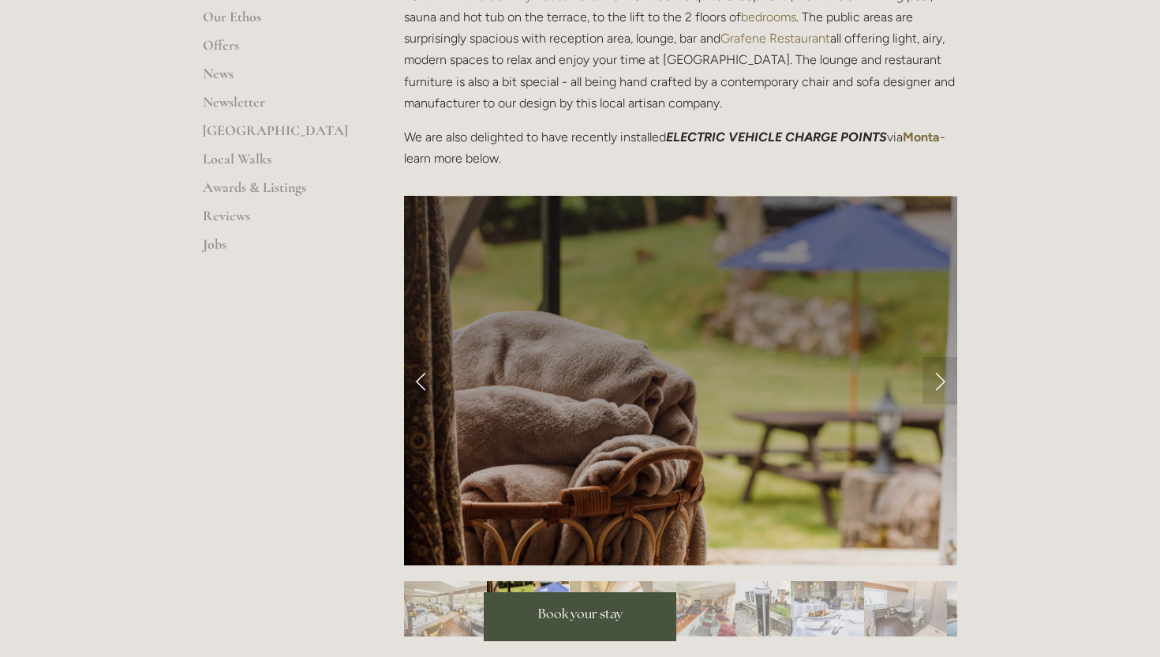
scroll to position [163, 0]
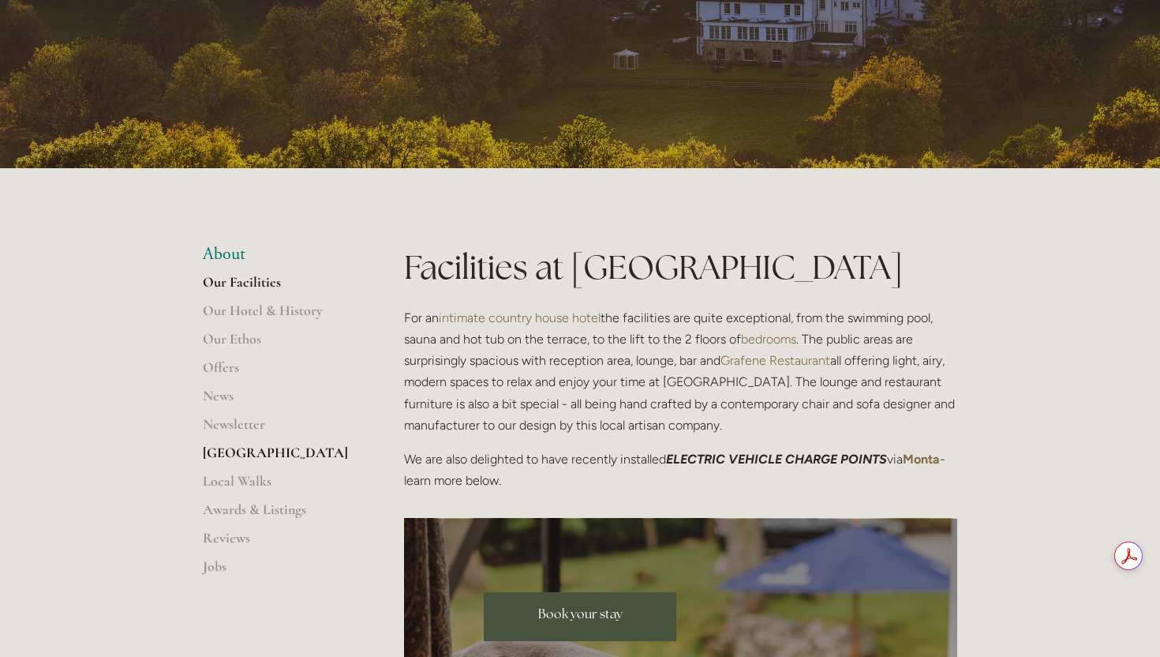
click at [227, 455] on link "[GEOGRAPHIC_DATA]" at bounding box center [278, 458] width 151 height 28
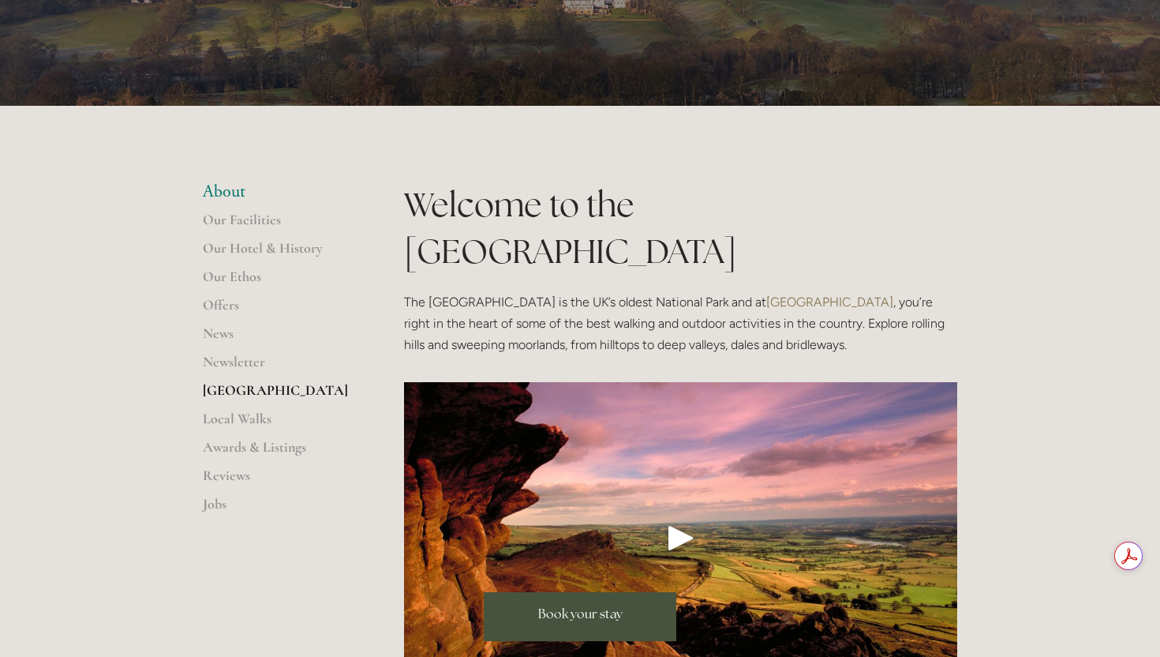
scroll to position [150, 0]
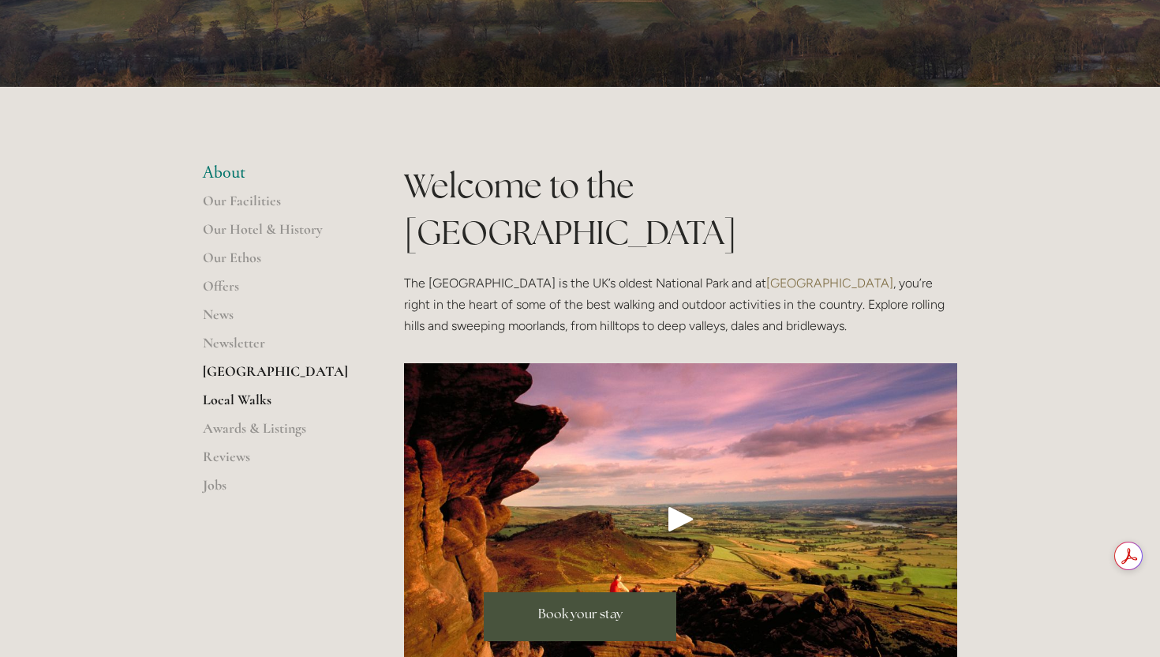
click at [236, 399] on link "Local Walks" at bounding box center [278, 405] width 151 height 28
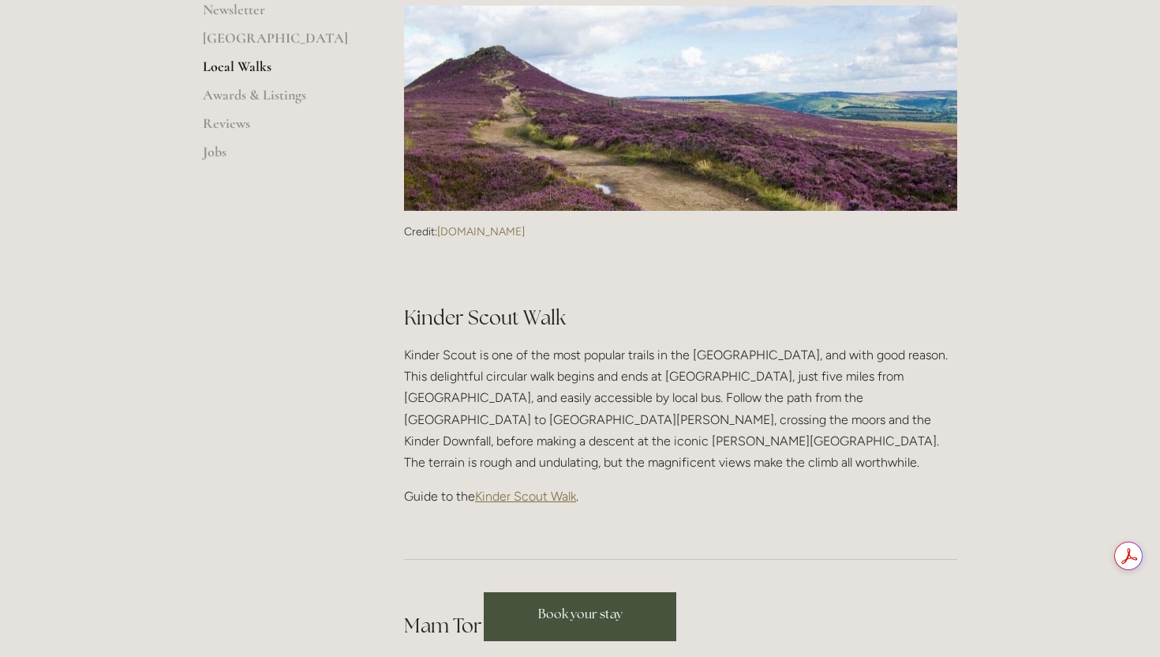
scroll to position [88, 0]
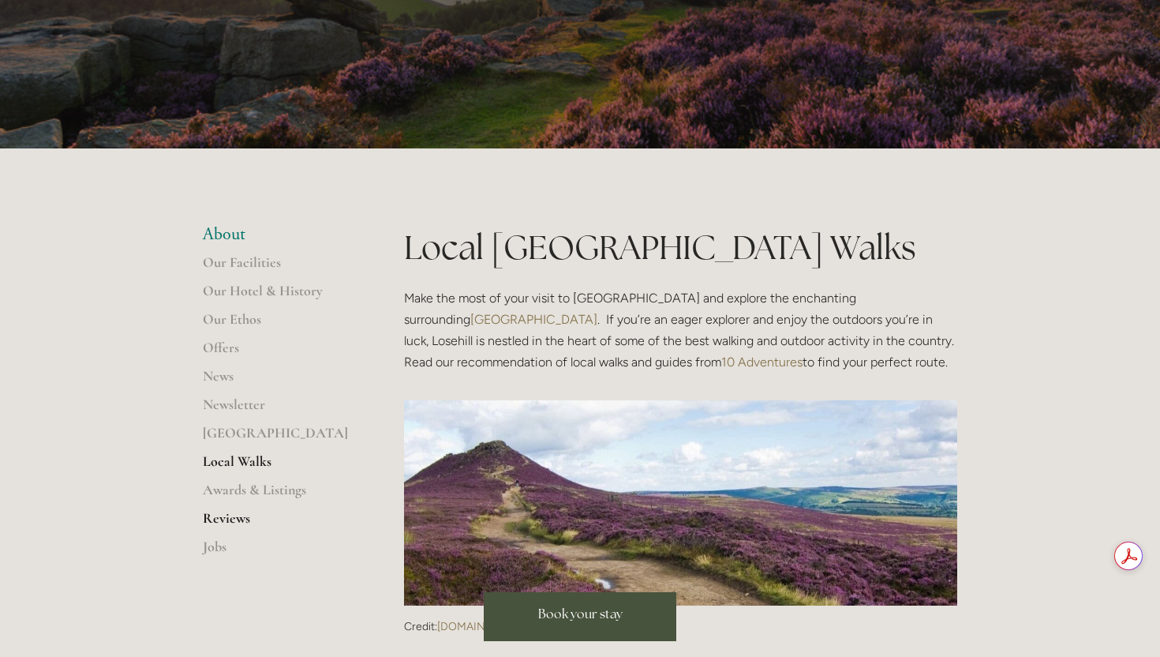
click at [238, 523] on link "Reviews" at bounding box center [278, 523] width 151 height 28
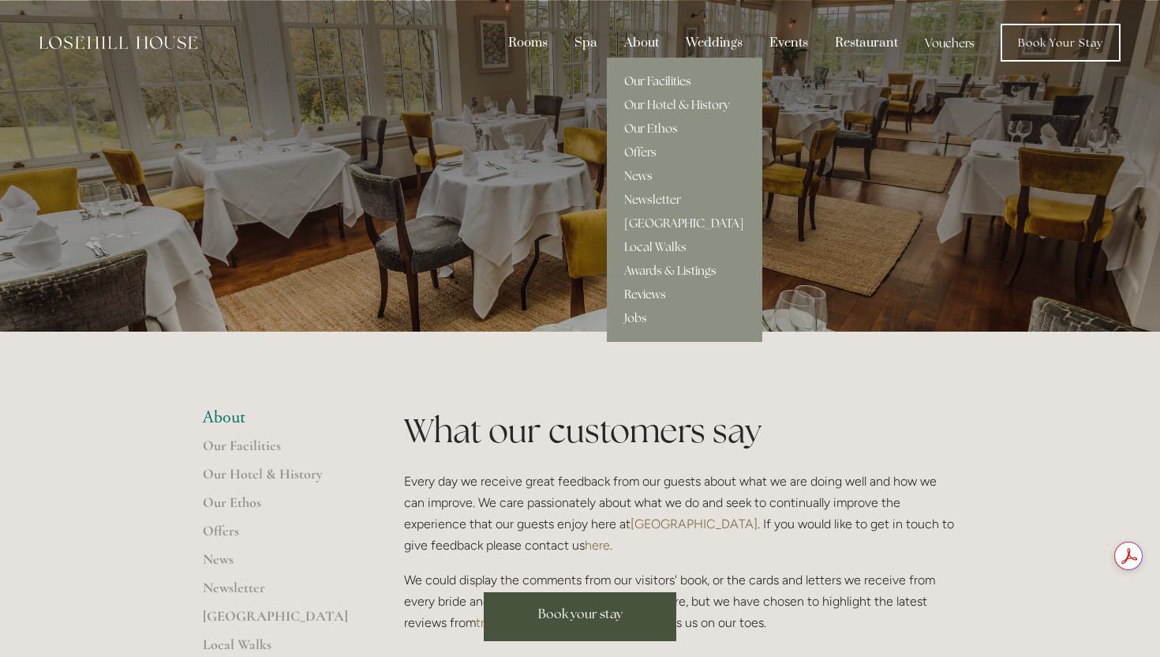
click at [644, 89] on link "Our Facilities" at bounding box center [684, 81] width 155 height 24
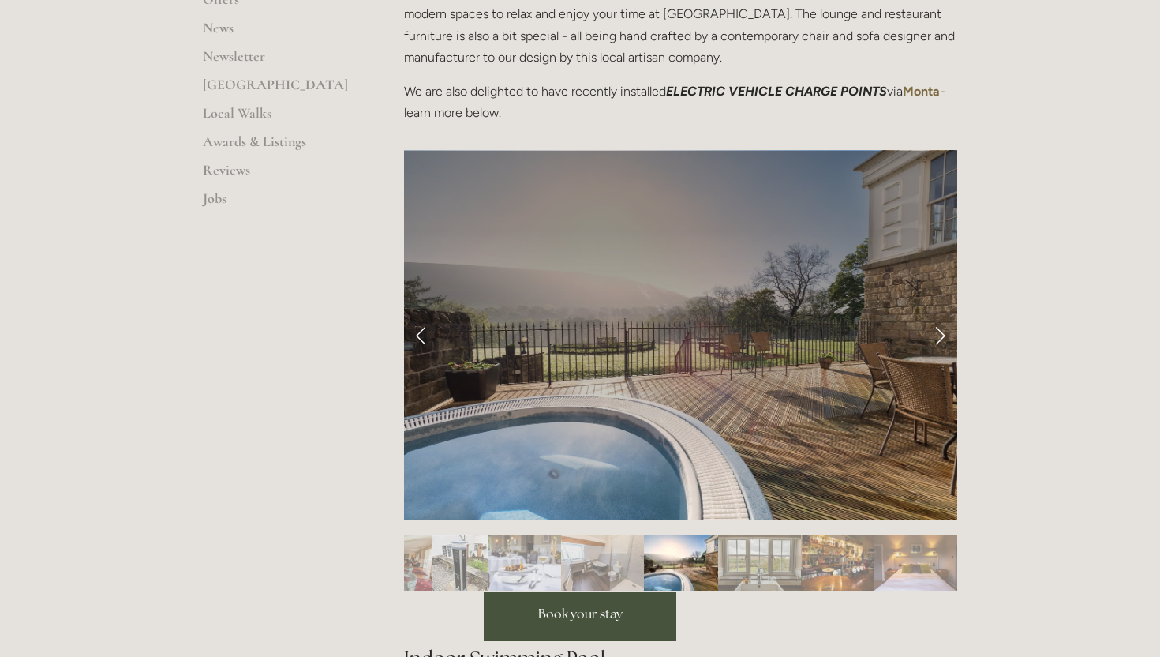
scroll to position [225, 0]
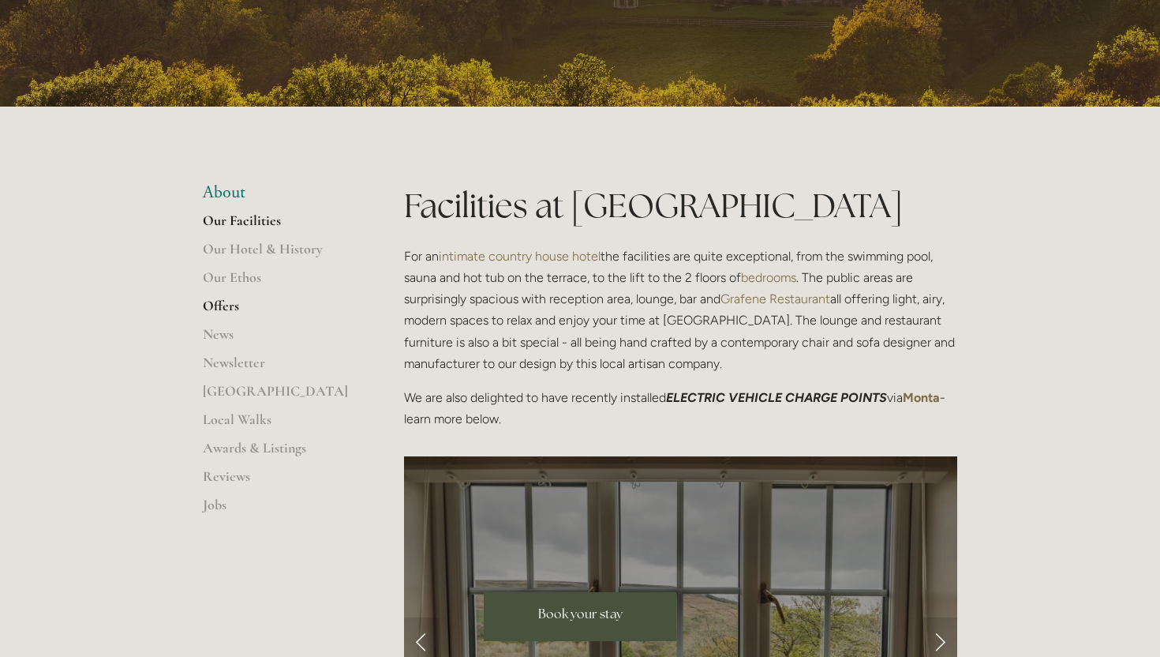
click at [222, 305] on link "Offers" at bounding box center [278, 311] width 151 height 28
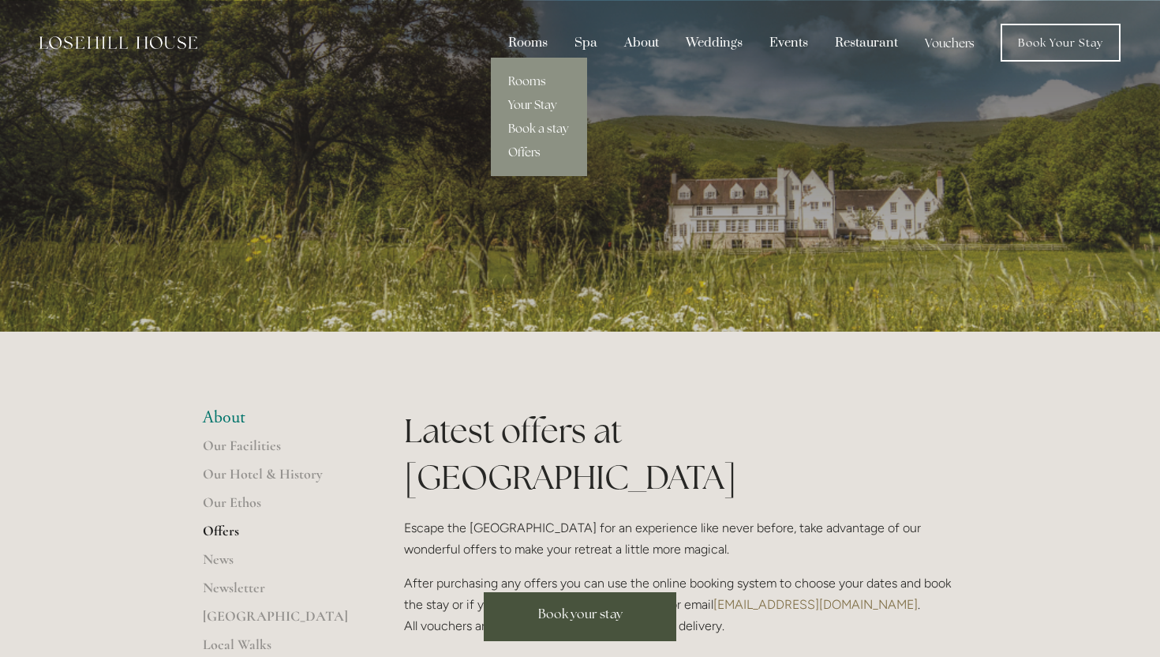
click at [518, 48] on div "Rooms" at bounding box center [527, 43] width 63 height 30
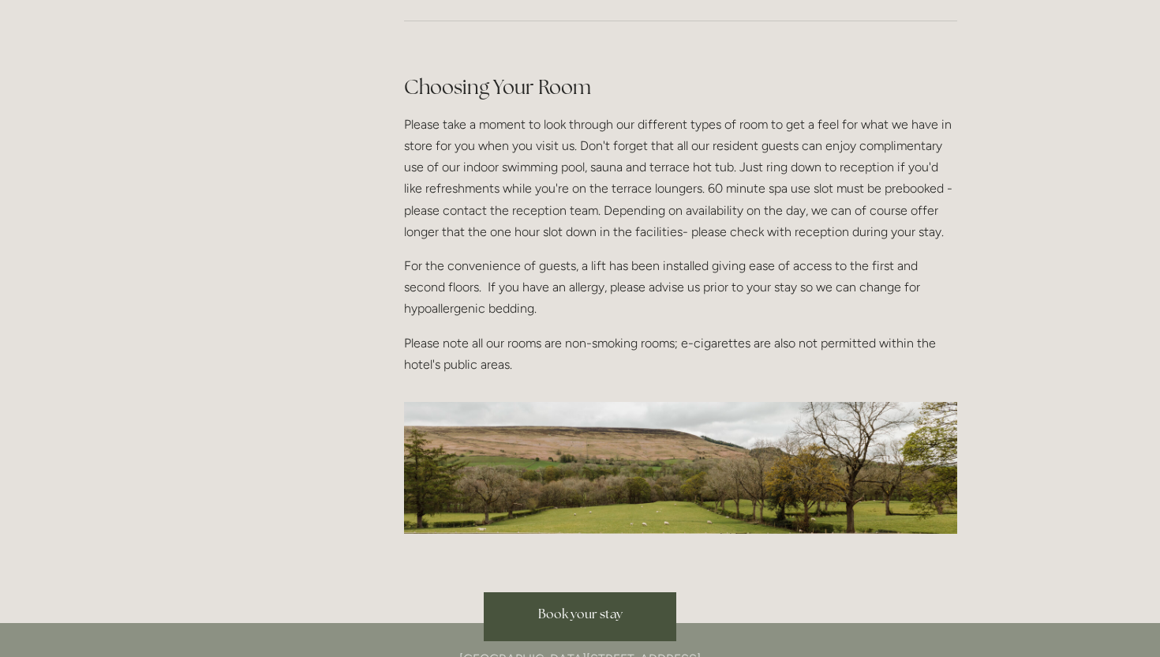
scroll to position [1896, 0]
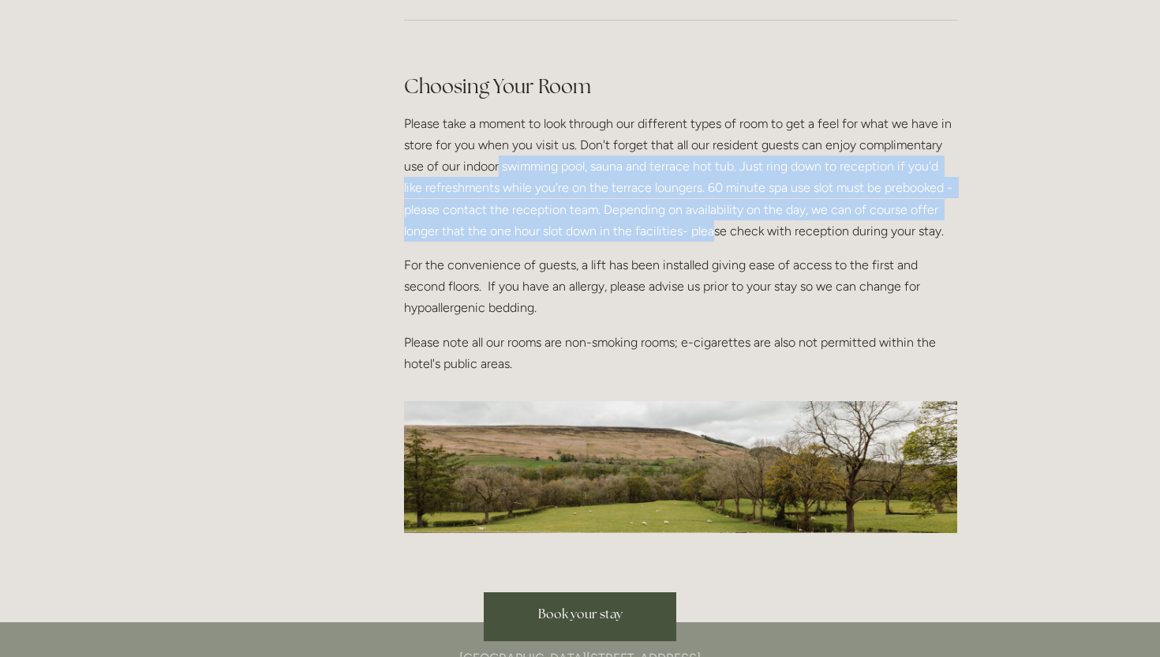
drag, startPoint x: 497, startPoint y: 123, endPoint x: 713, endPoint y: 195, distance: 227.1
click at [713, 195] on p "Please take a moment to look through our different types of room to get a feel …" at bounding box center [680, 177] width 553 height 129
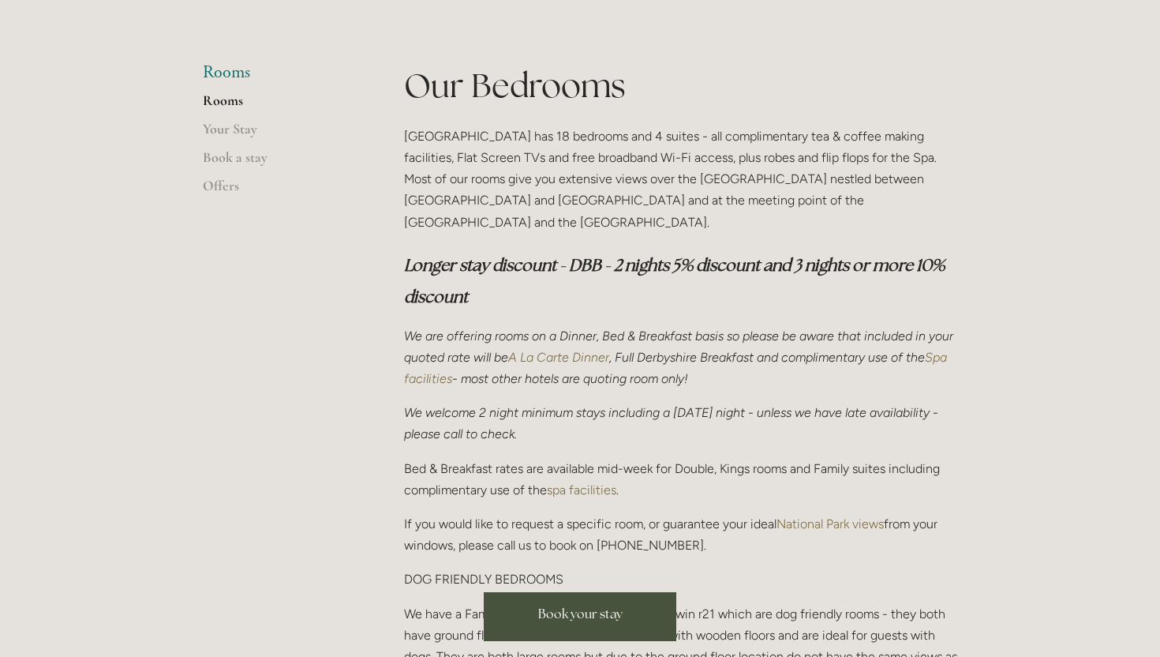
scroll to position [0, 0]
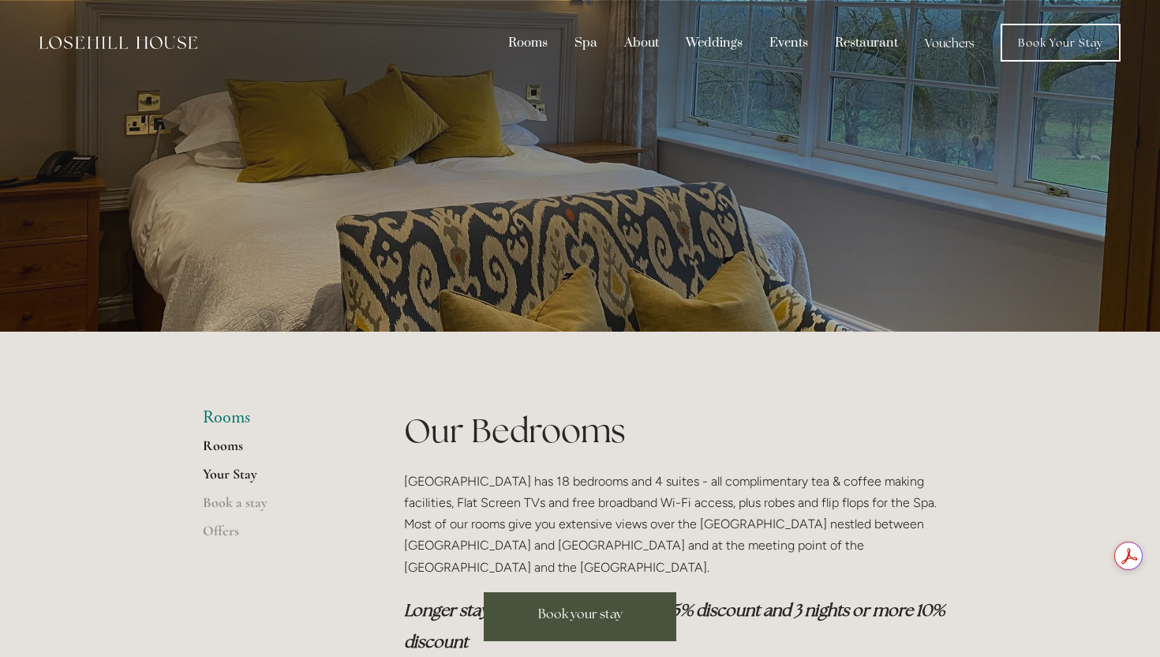
click at [231, 472] on link "Your Stay" at bounding box center [278, 479] width 151 height 28
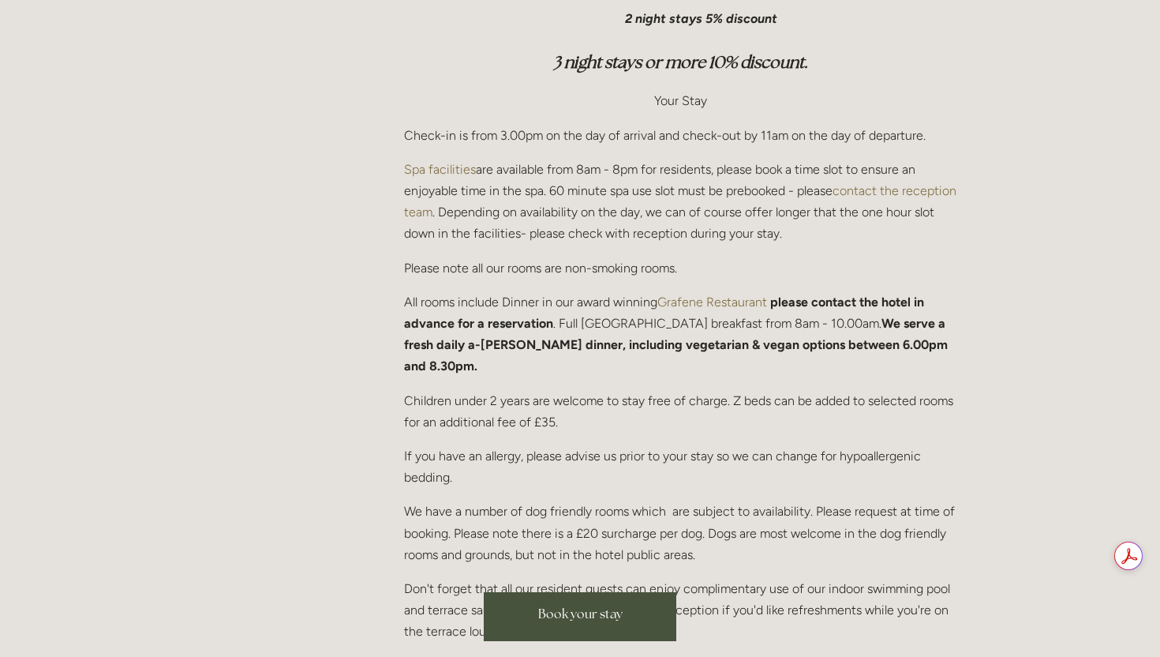
scroll to position [309, 0]
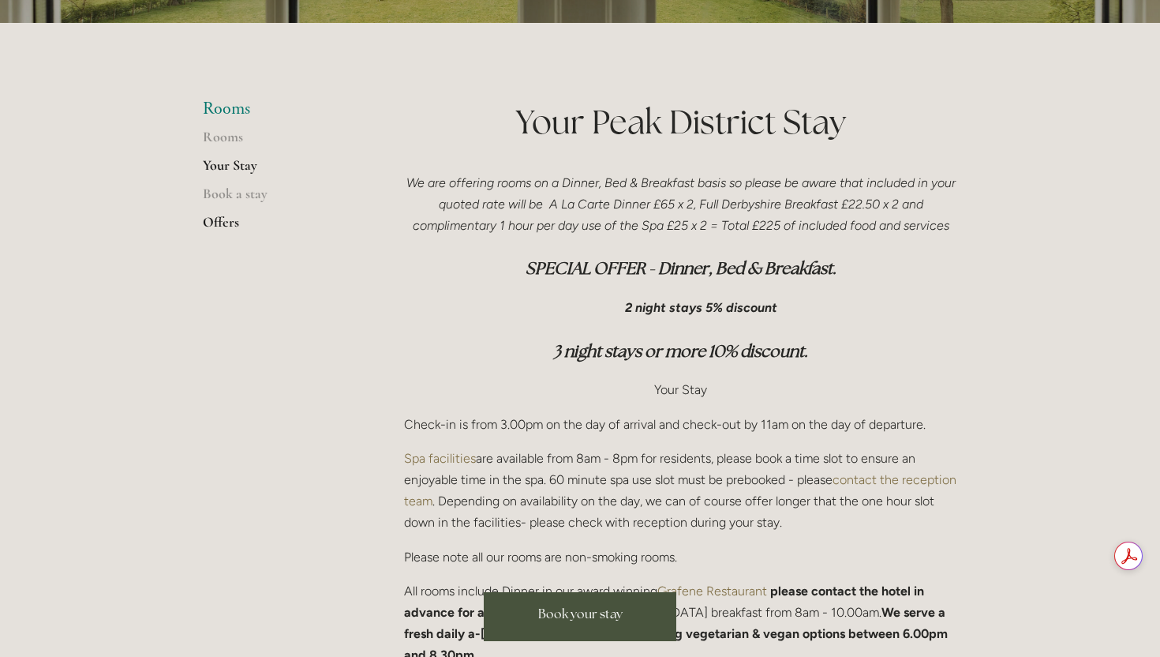
click at [230, 221] on link "Offers" at bounding box center [278, 227] width 151 height 28
